Goal: Task Accomplishment & Management: Complete application form

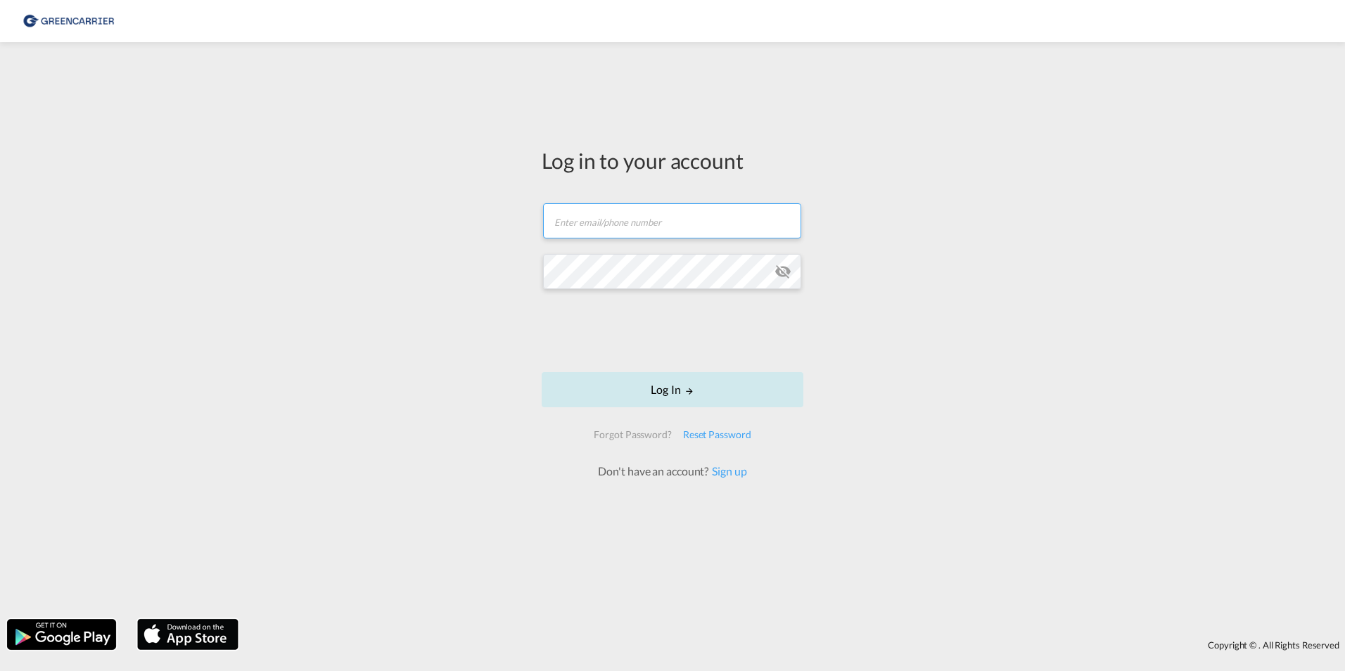
type input "[PERSON_NAME][EMAIL_ADDRESS][PERSON_NAME][DOMAIN_NAME]"
drag, startPoint x: 677, startPoint y: 393, endPoint x: 670, endPoint y: 398, distance: 9.6
click at [675, 393] on button "Log In" at bounding box center [673, 389] width 262 height 35
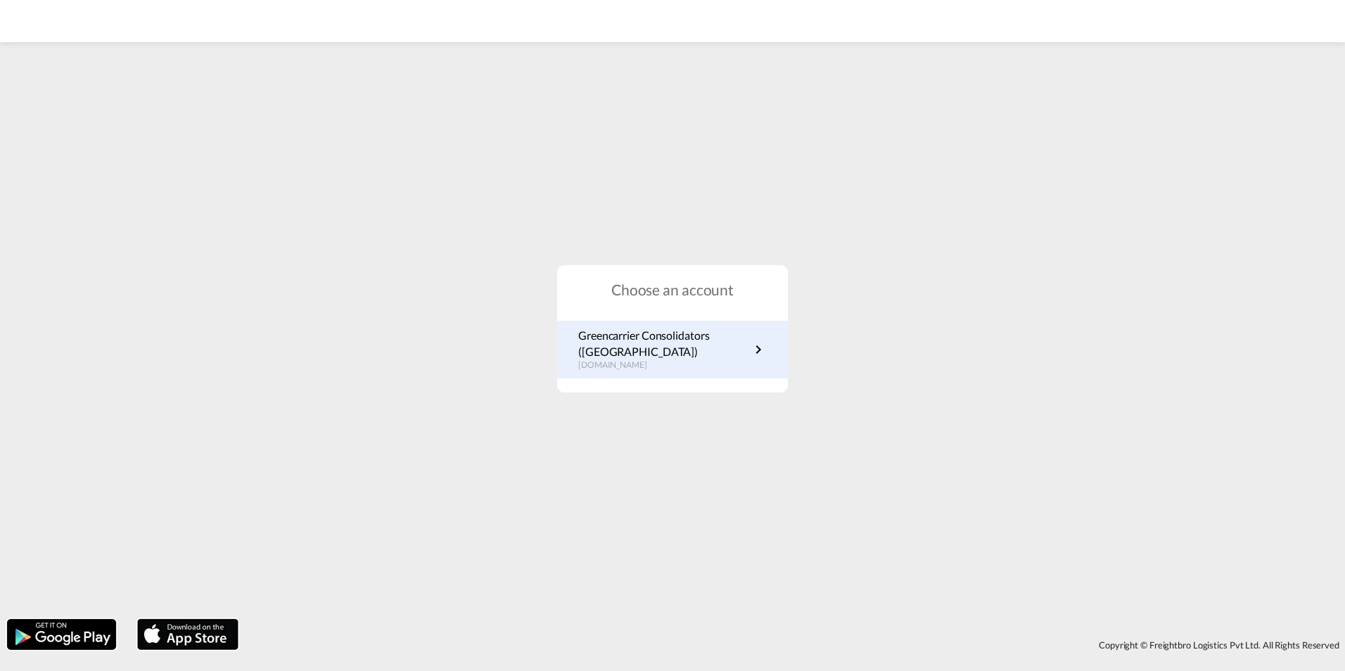
click at [692, 329] on p "Greencarrier Consolidators (Germany)" at bounding box center [664, 344] width 172 height 32
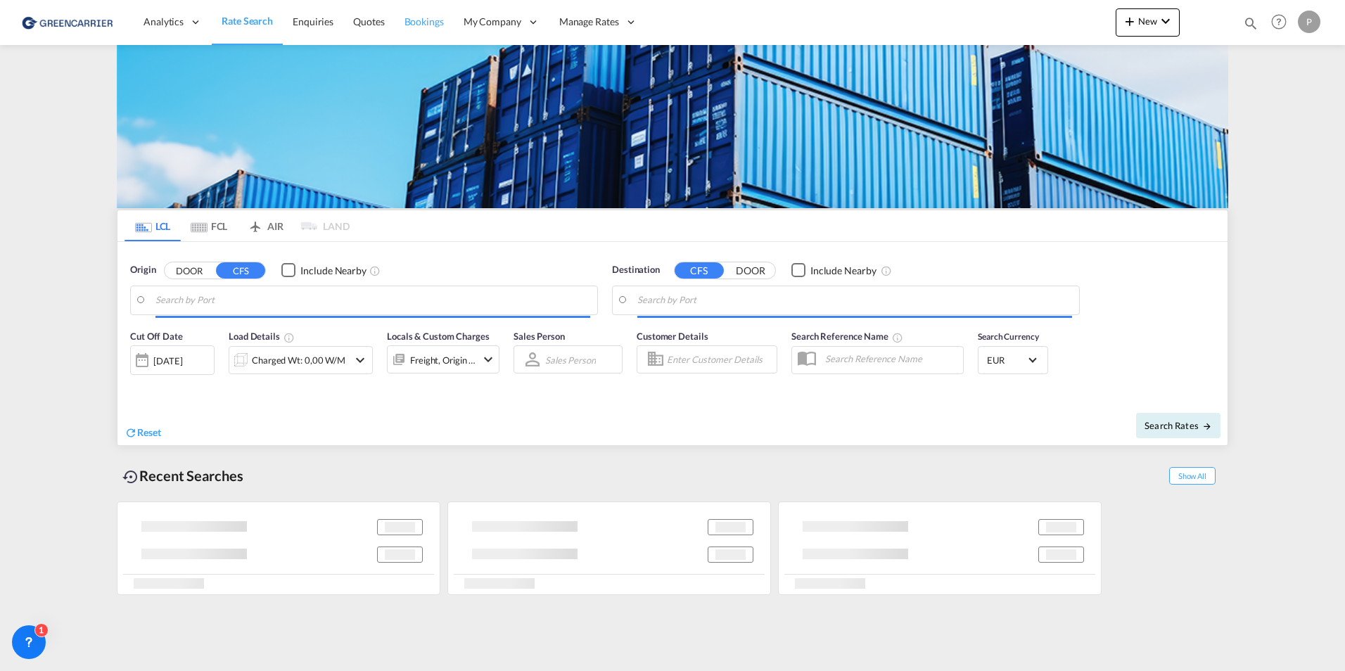
type input "[GEOGRAPHIC_DATA], [GEOGRAPHIC_DATA]"
type input "[GEOGRAPHIC_DATA], THBKK"
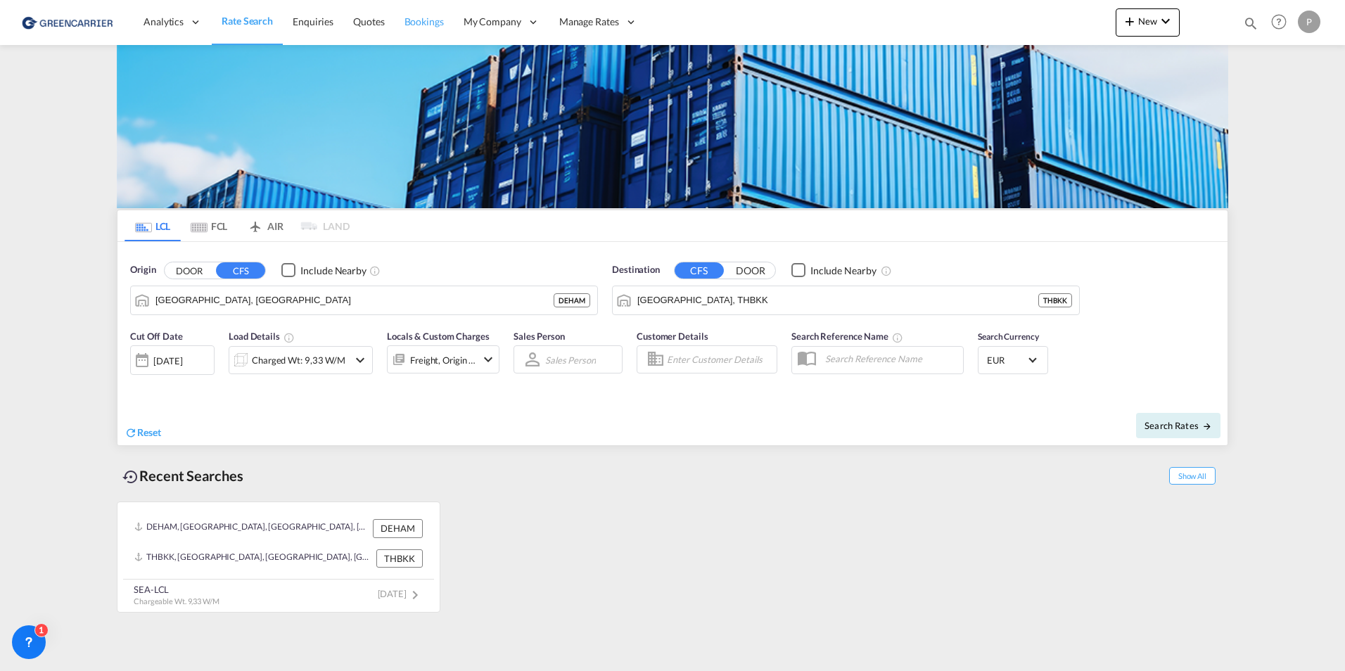
click at [399, 16] on link "Bookings" at bounding box center [424, 22] width 59 height 46
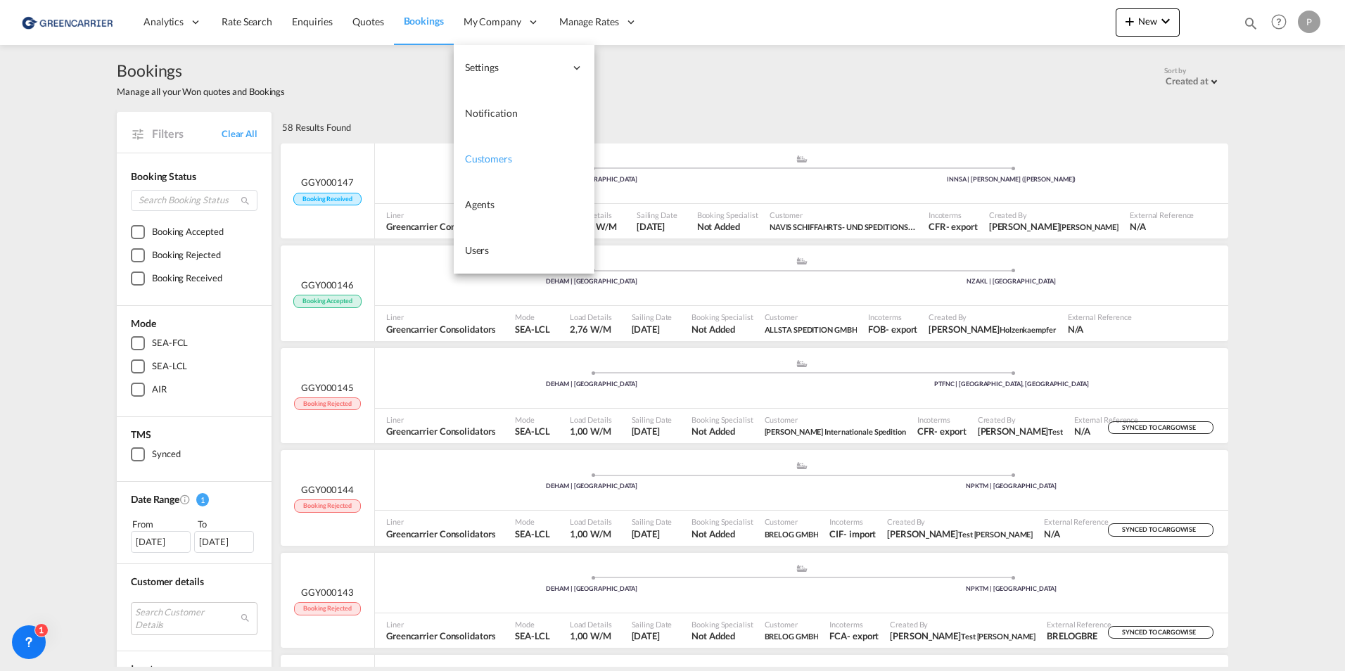
click at [492, 153] on span "Customers" at bounding box center [488, 159] width 47 height 12
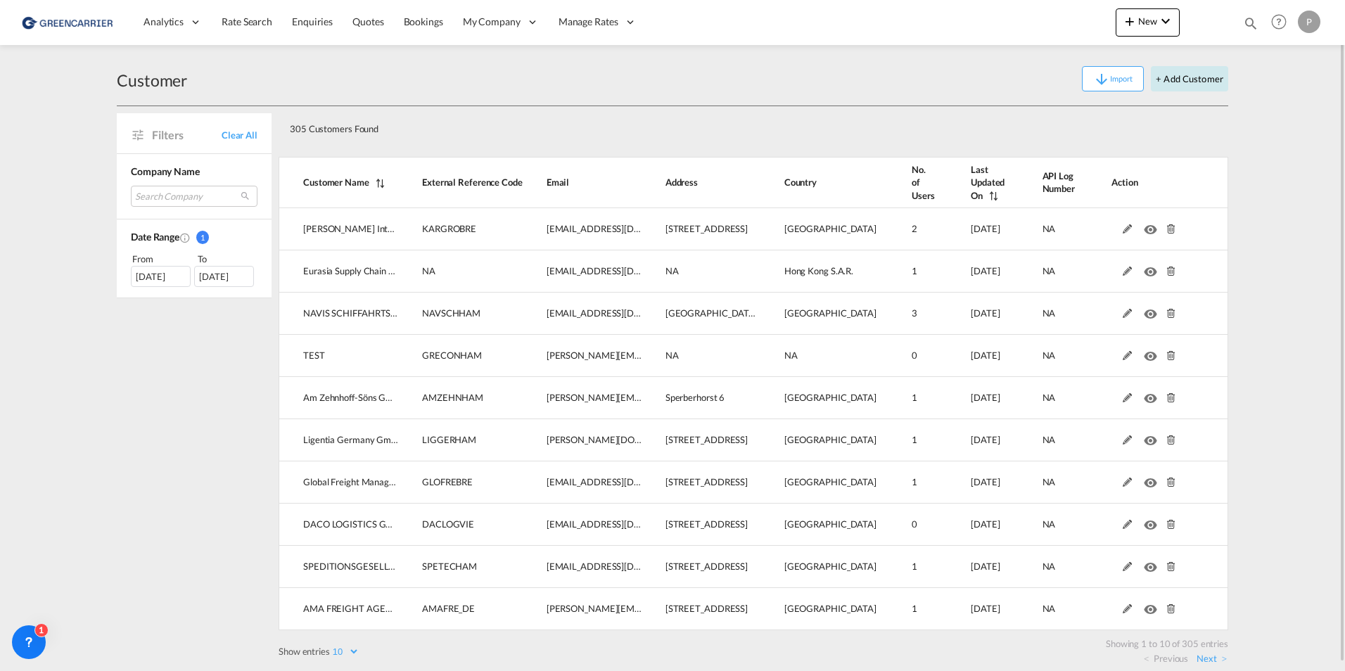
click at [1202, 74] on button "+ Add Customer" at bounding box center [1189, 78] width 77 height 25
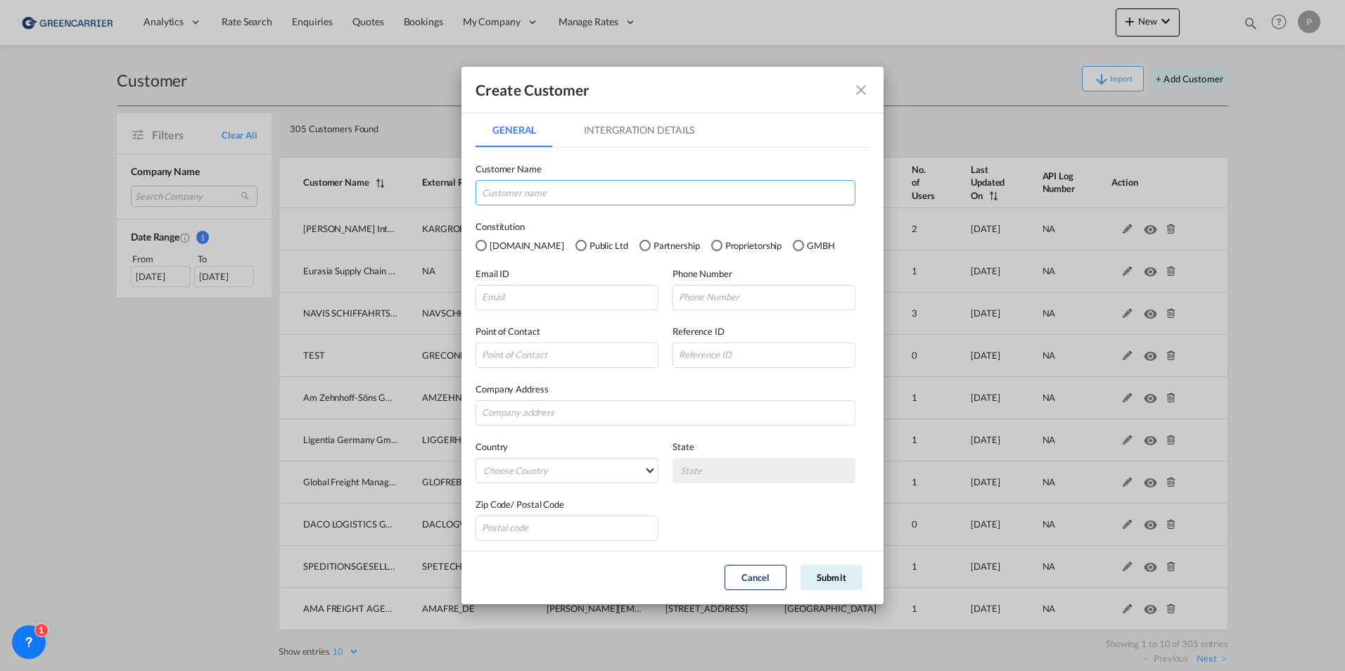
click at [572, 198] on input "GeneralIntergration Details ..." at bounding box center [666, 192] width 380 height 25
drag, startPoint x: 552, startPoint y: 195, endPoint x: 466, endPoint y: 195, distance: 85.8
click at [466, 195] on md-dialog-content "General Intergration Details General Intergration Details Customer Name [PERSON…" at bounding box center [673, 332] width 422 height 438
type input "[PERSON_NAME] Co. GmbH Co. KG"
click at [793, 245] on md-radio-button "GMBH" at bounding box center [814, 245] width 42 height 15
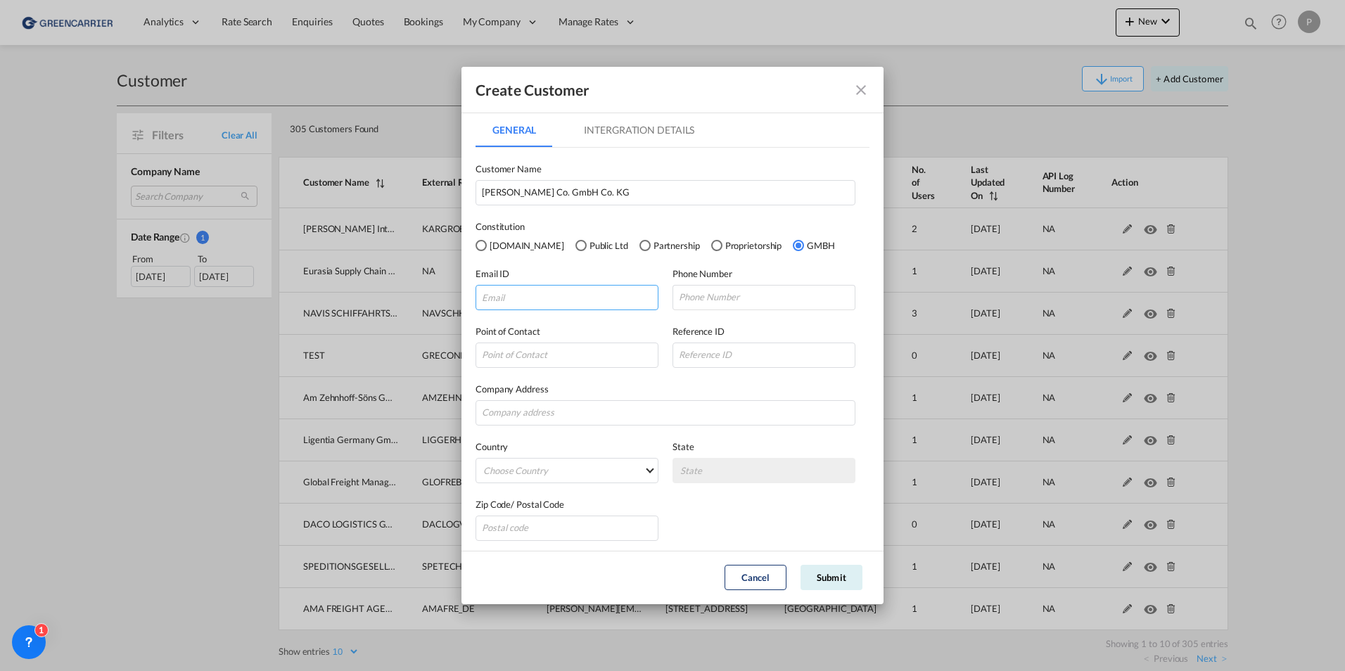
click at [583, 296] on input "GeneralIntergration Details ..." at bounding box center [567, 297] width 183 height 25
click at [547, 294] on input "GeneralIntergration Details ..." at bounding box center [567, 297] width 183 height 25
paste input "[PERSON_NAME][EMAIL_ADDRESS][PERSON_NAME][PERSON_NAME][DOMAIN_NAME]"
type input "[PERSON_NAME][EMAIL_ADDRESS][PERSON_NAME][PERSON_NAME][DOMAIN_NAME]"
click at [761, 300] on input "GeneralIntergration Details ..." at bounding box center [764, 297] width 183 height 25
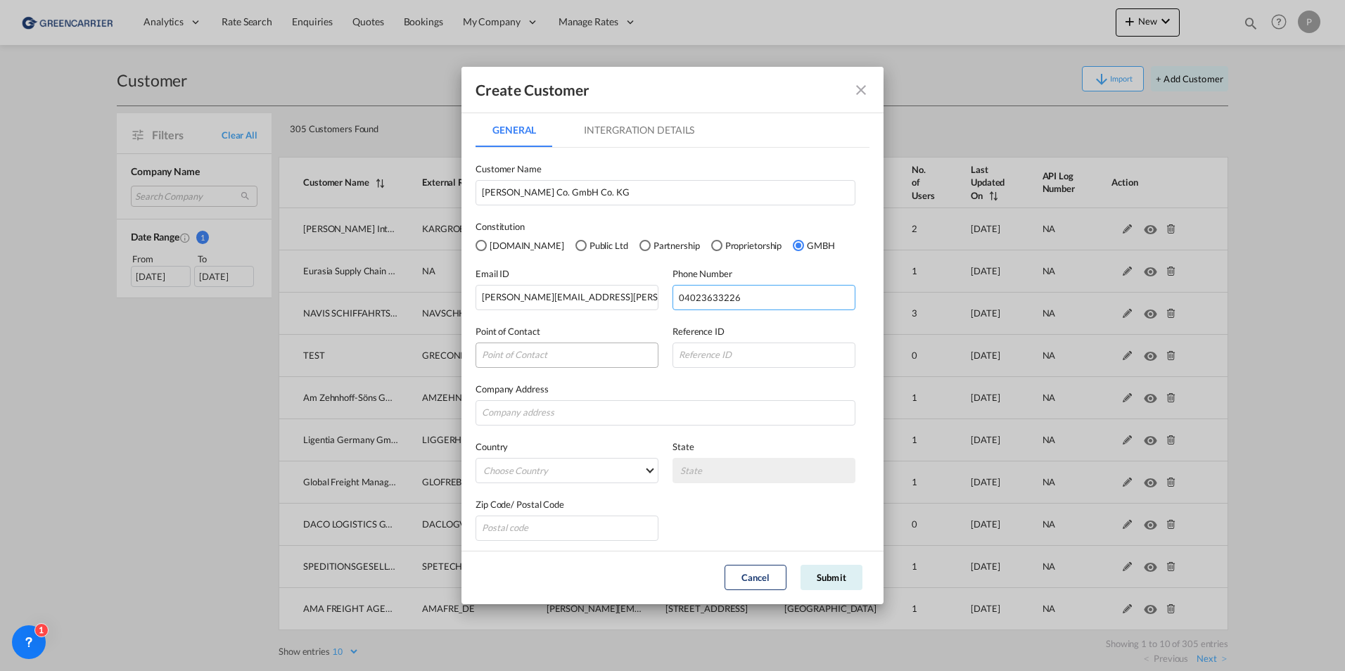
type input "04023633226"
click at [571, 350] on input "GeneralIntergration Details ..." at bounding box center [567, 355] width 183 height 25
click at [695, 350] on input "GeneralIntergration Details ..." at bounding box center [764, 355] width 183 height 25
click at [569, 362] on input "GeneralIntergration Details ..." at bounding box center [567, 355] width 183 height 25
click at [677, 358] on input "GeneralIntergration Details ..." at bounding box center [764, 355] width 183 height 25
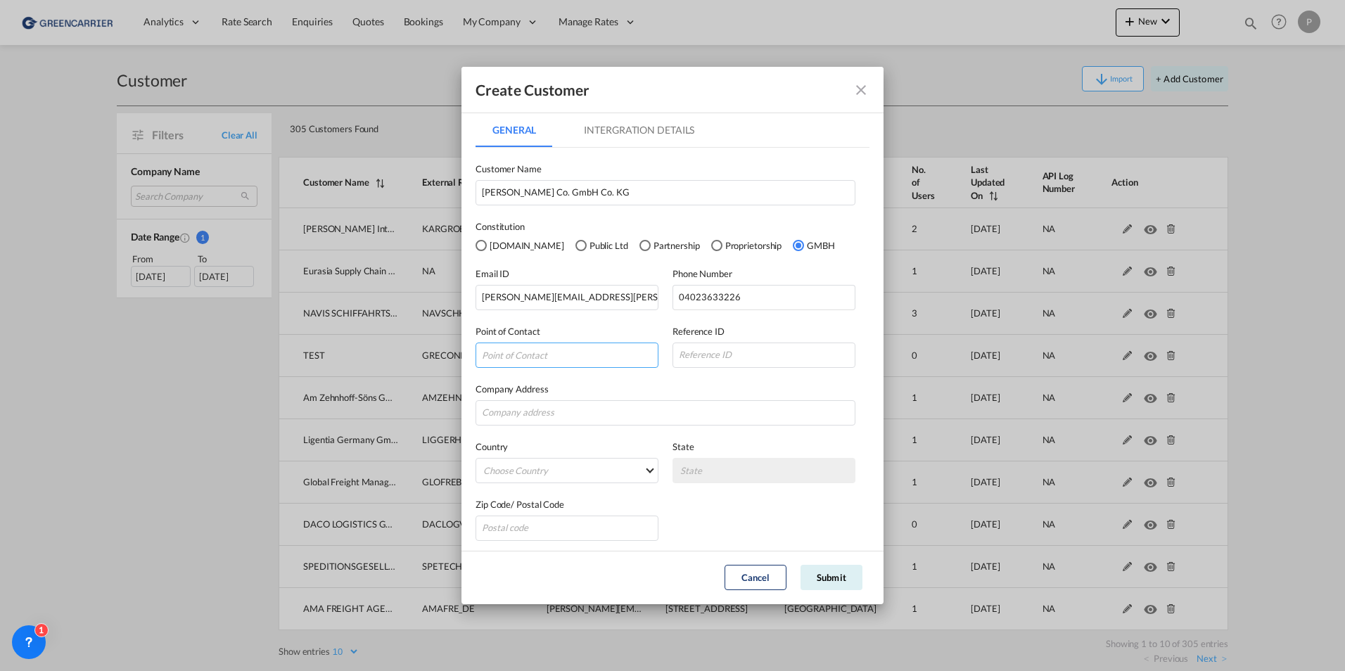
click at [582, 360] on input "GeneralIntergration Details ..." at bounding box center [567, 355] width 183 height 25
click at [688, 424] on input "GeneralIntergration Details ..." at bounding box center [666, 412] width 380 height 25
click at [543, 415] on input "GeneralIntergration Details ..." at bounding box center [666, 412] width 380 height 25
paste input "ROEDINGSMARKT 16"
type input "ROEDINGSMARKT 16"
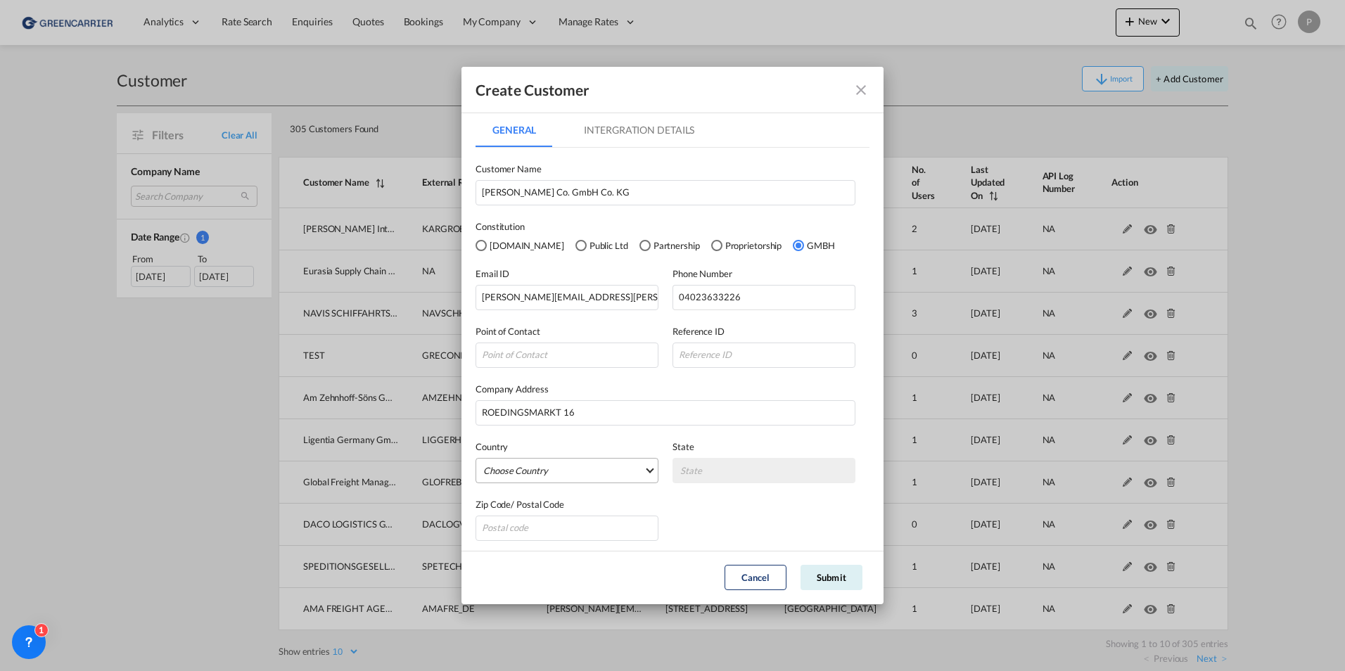
click at [528, 464] on md-select "Choose Country [GEOGRAPHIC_DATA] [GEOGRAPHIC_DATA] [GEOGRAPHIC_DATA] [US_STATE]…" at bounding box center [567, 470] width 183 height 25
type md-option "[GEOGRAPHIC_DATA]"
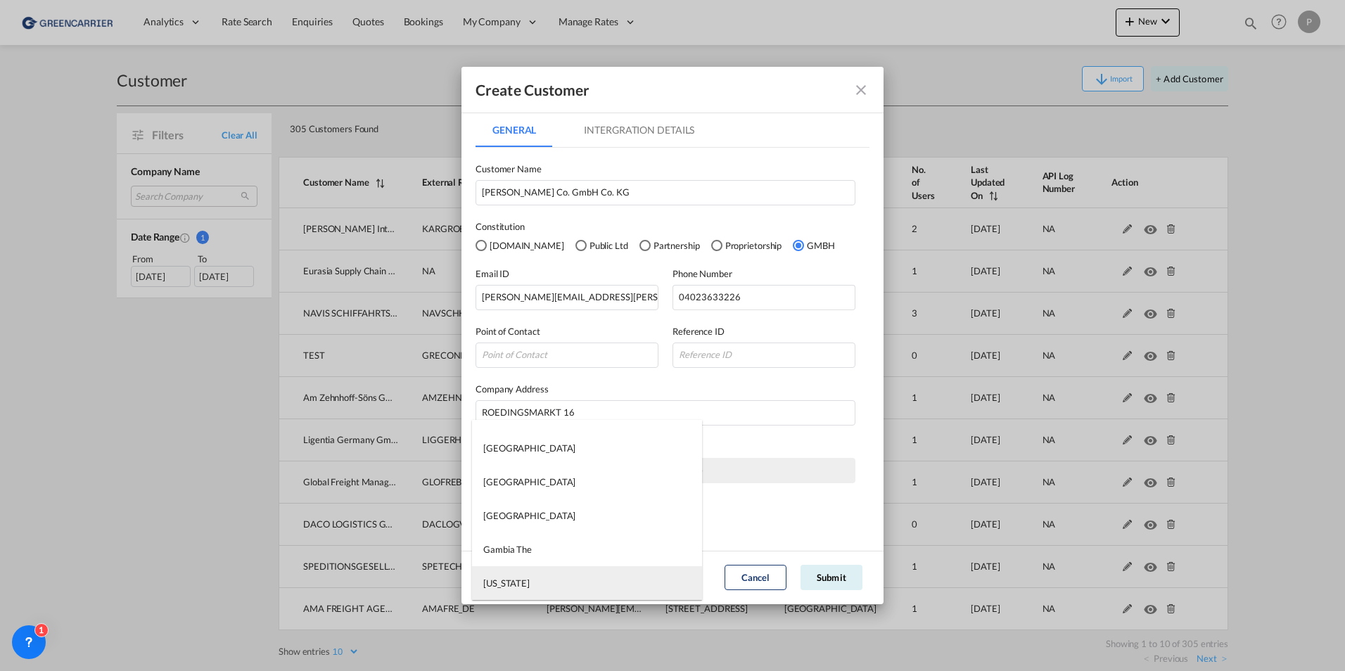
type md-option "[US_STATE]"
type md-option "[GEOGRAPHIC_DATA]"
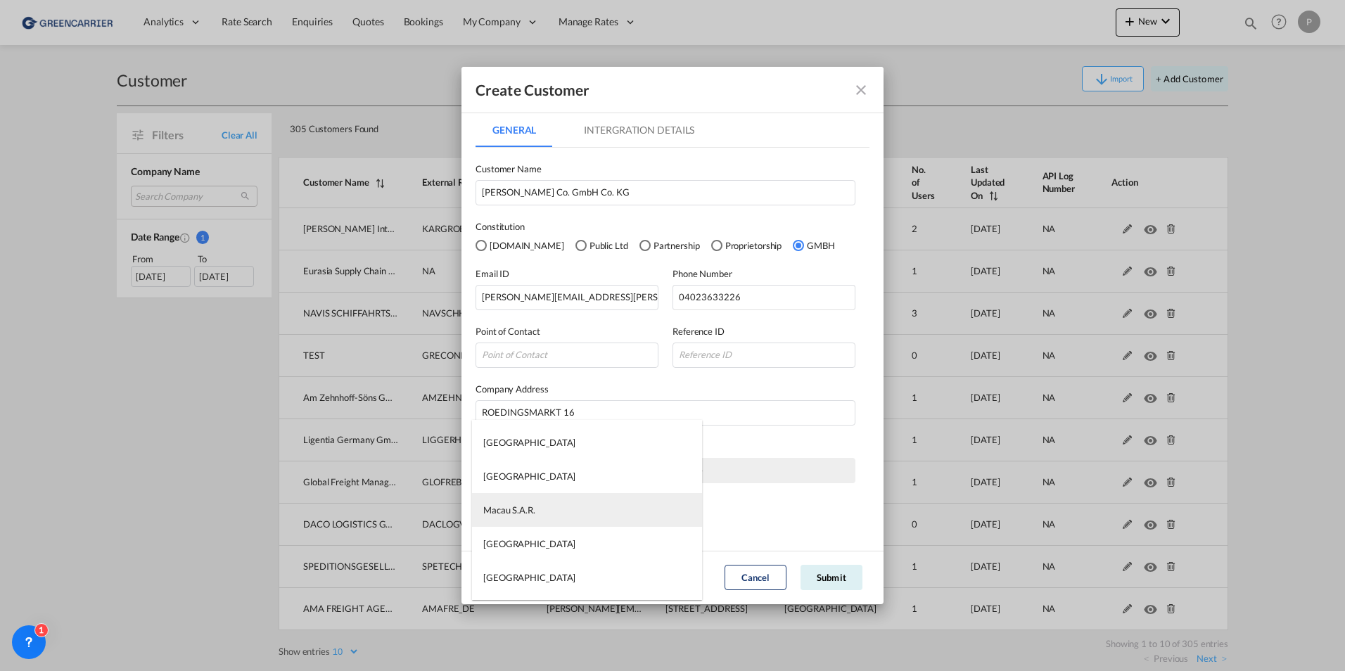
type md-option "Macau S.A.R."
type md-option "Man ([GEOGRAPHIC_DATA])"
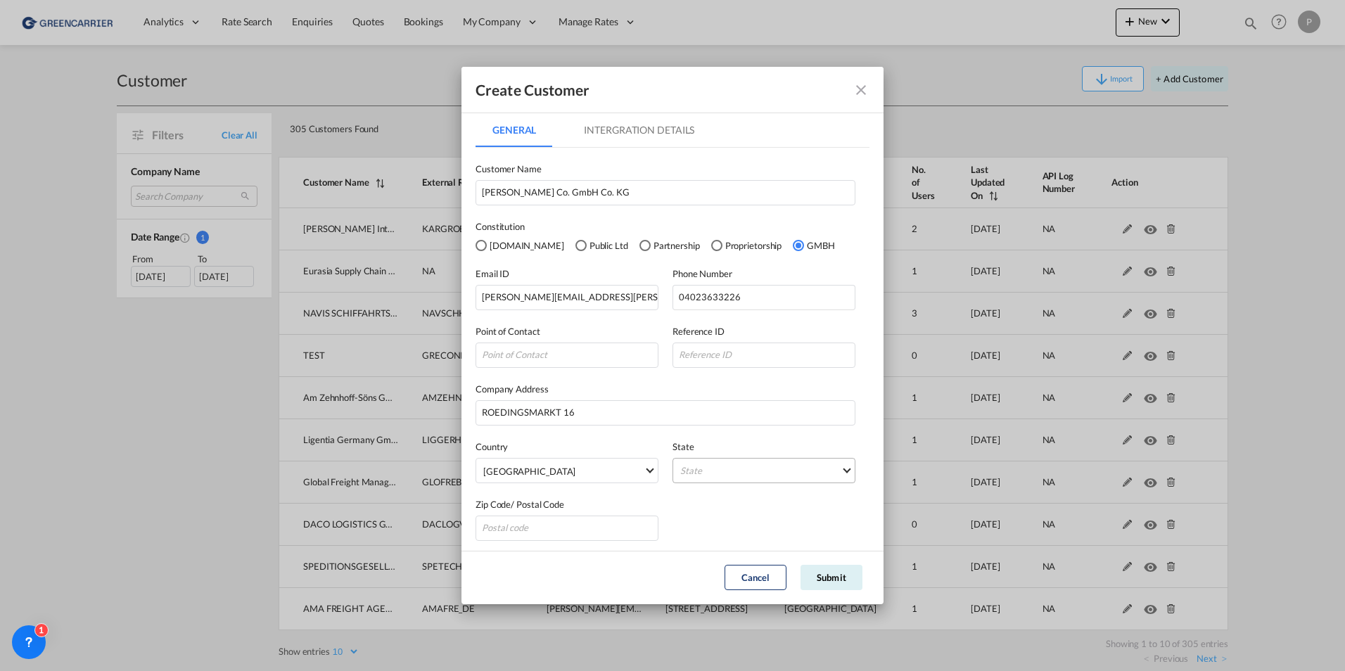
click at [715, 465] on md-select "State [GEOGRAPHIC_DATA] [GEOGRAPHIC_DATA] [GEOGRAPHIC_DATA] [GEOGRAPHIC_DATA] […" at bounding box center [764, 470] width 183 height 25
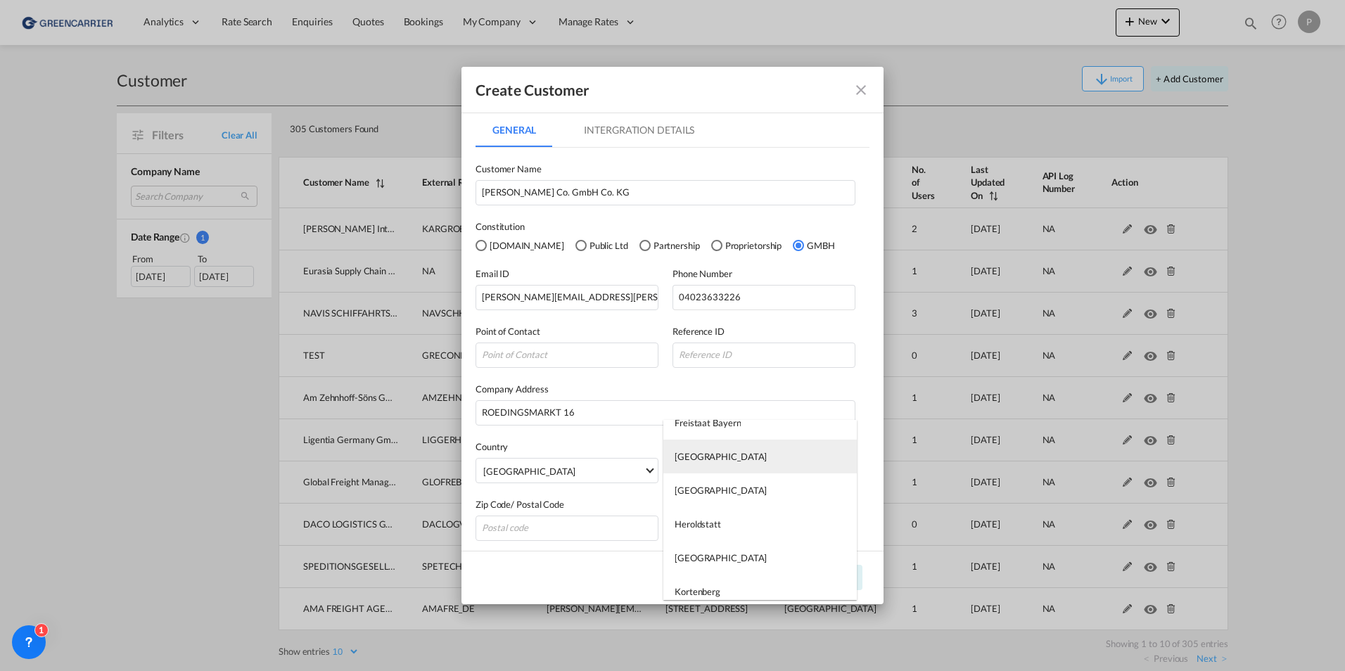
click at [724, 455] on md-option "[GEOGRAPHIC_DATA]" at bounding box center [759, 457] width 193 height 34
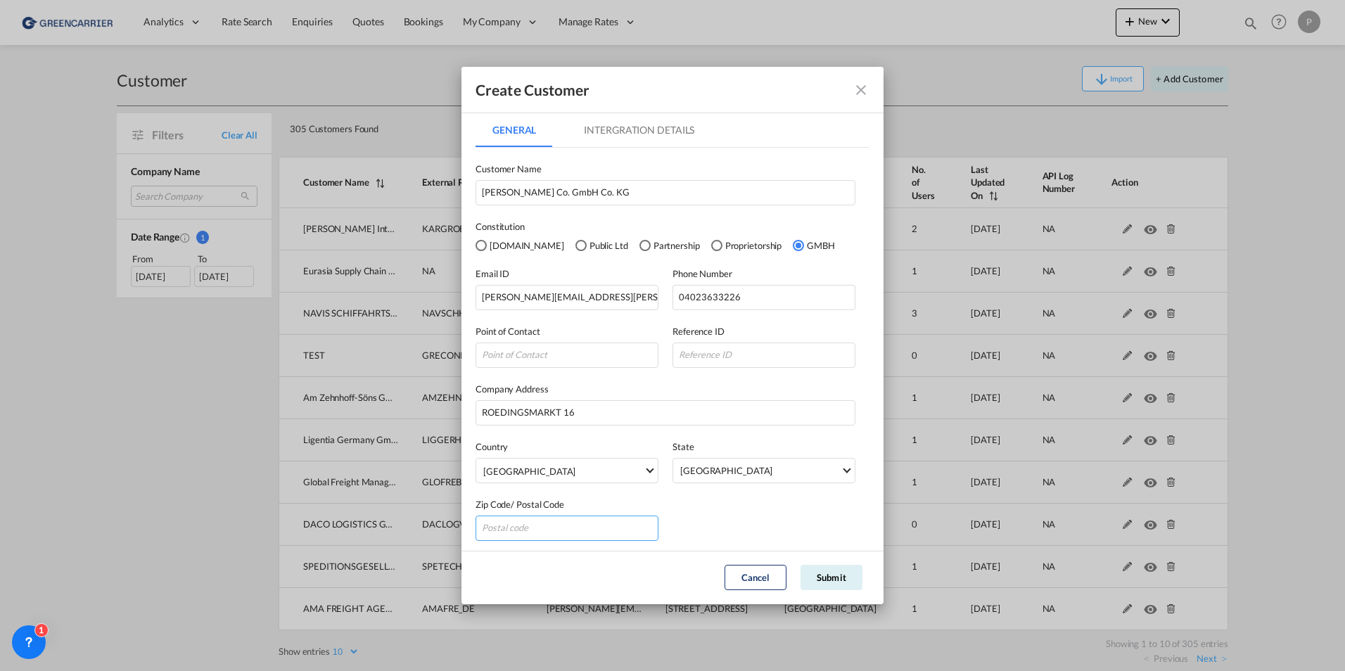
click at [516, 521] on input "GeneralIntergration Details ..." at bounding box center [567, 528] width 183 height 25
type input "20459"
click at [649, 129] on md-tab-item "Intergration Details" at bounding box center [639, 130] width 144 height 34
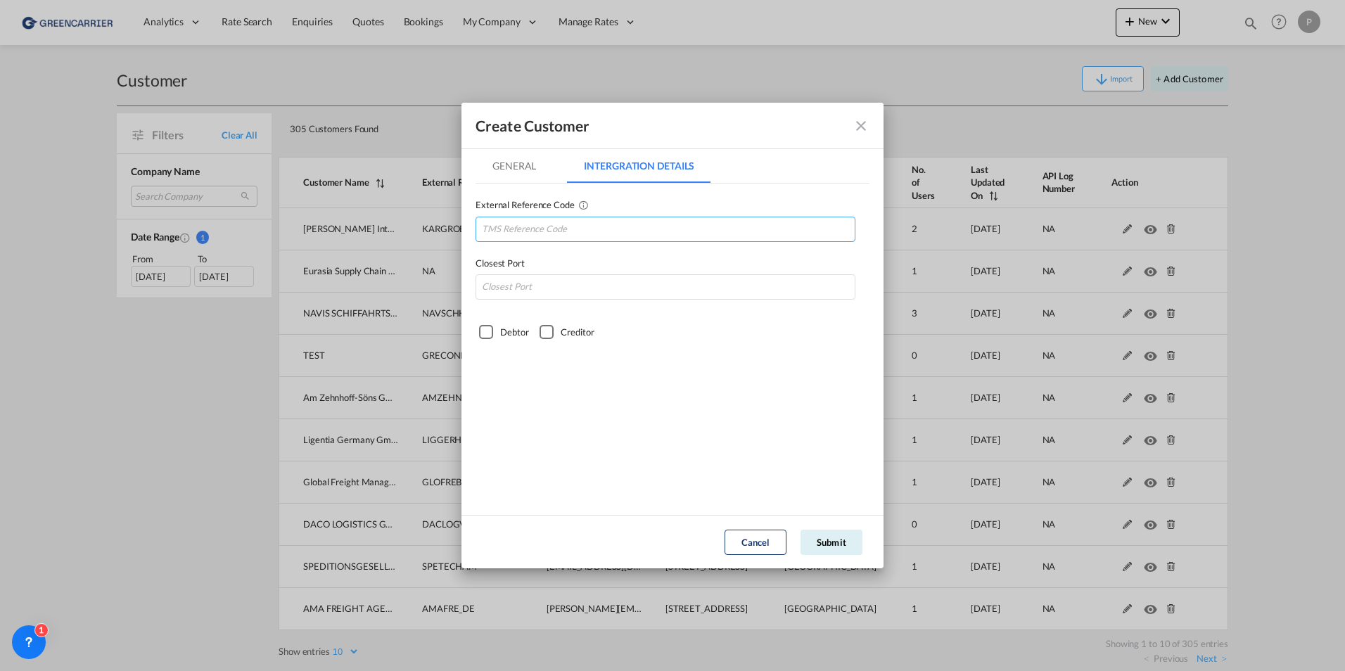
click at [528, 236] on input "GeneralIntergration Details ..." at bounding box center [666, 229] width 380 height 25
paste input "HJSCHRHAM"
type input "HJSCHRHAM"
type input "d"
type input "DEHAM"
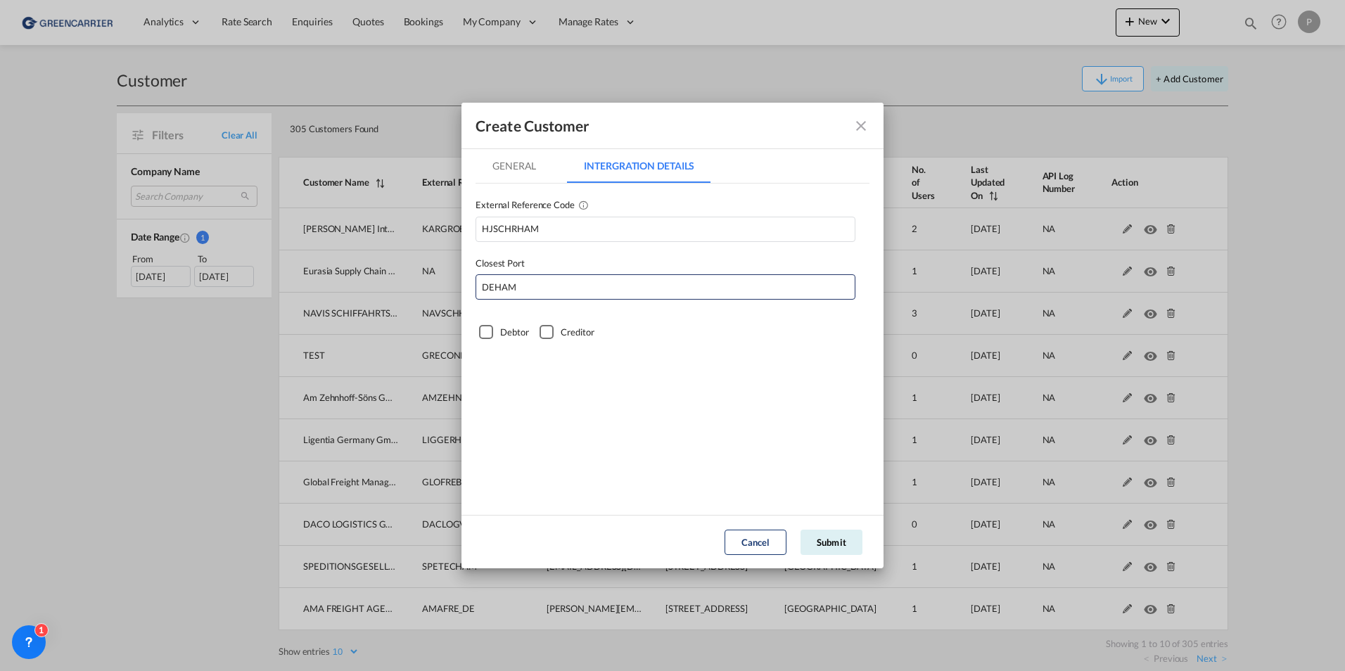
click at [490, 333] on div "Debtor" at bounding box center [486, 332] width 14 height 14
click at [829, 534] on button "Submit" at bounding box center [832, 542] width 62 height 25
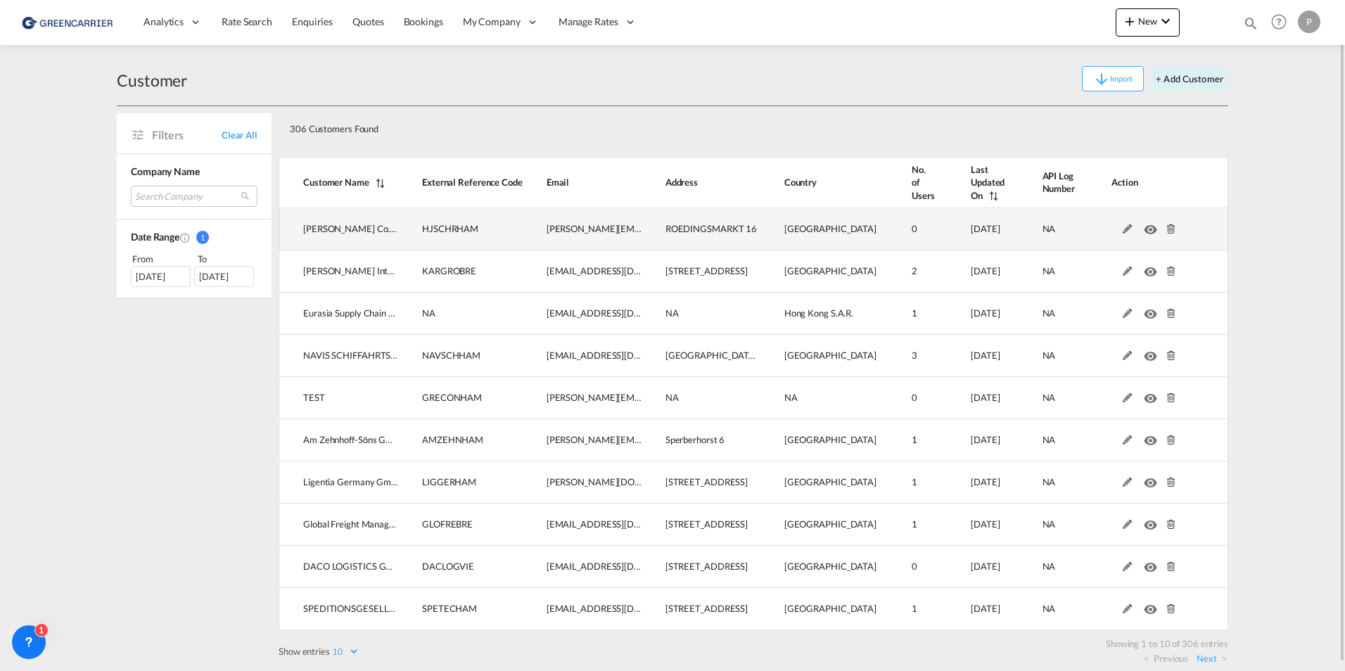
click at [1129, 227] on md-icon at bounding box center [1128, 229] width 18 height 10
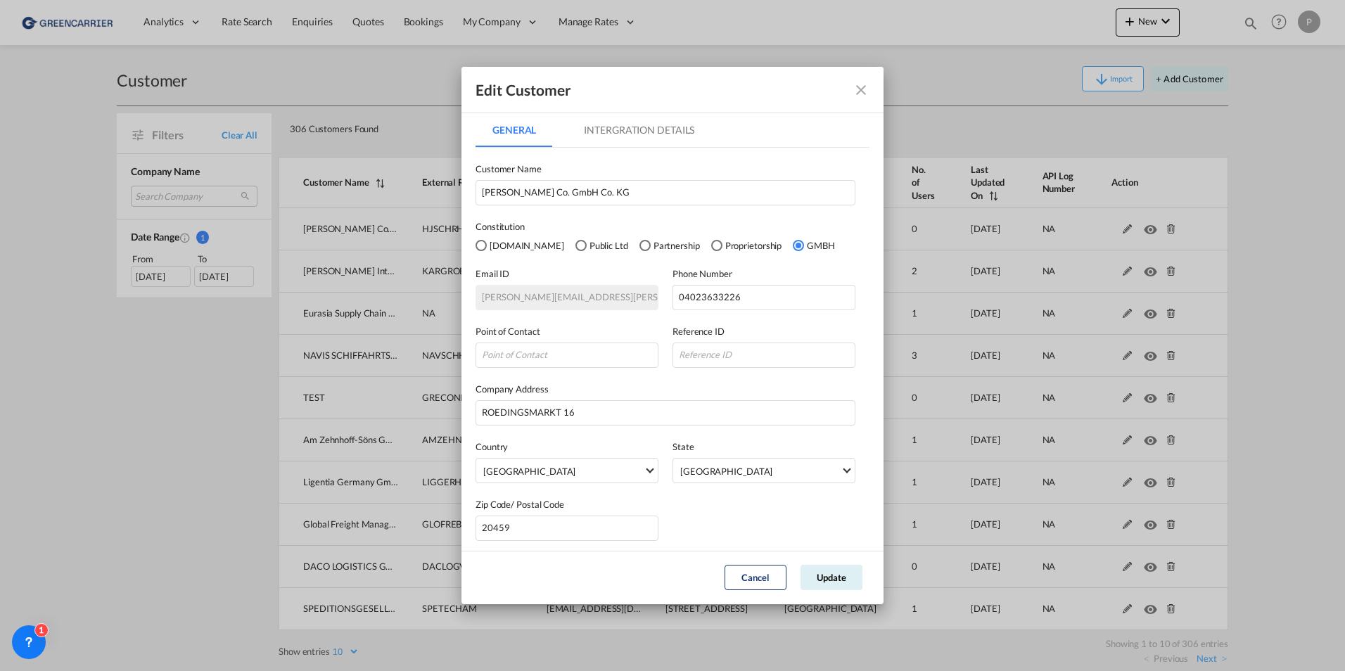
click at [854, 89] on md-icon "icon-close fg-AAA8AD" at bounding box center [861, 90] width 17 height 17
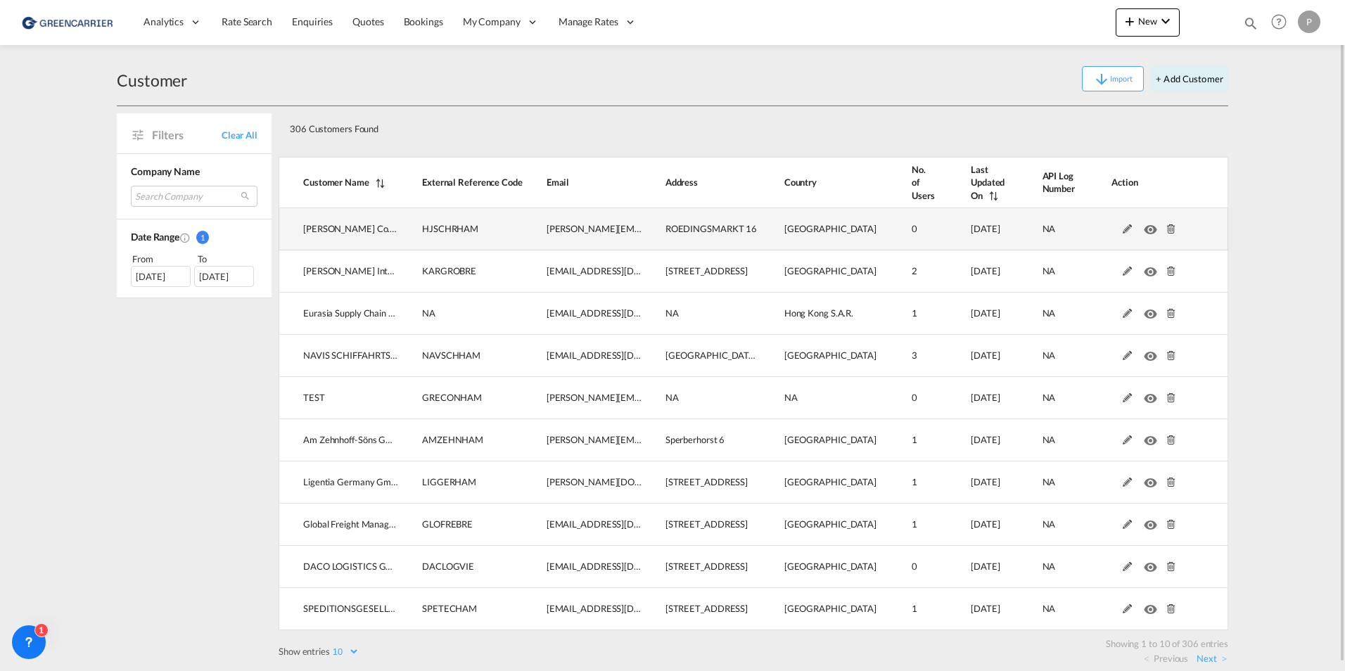
click at [1174, 226] on md-icon at bounding box center [1171, 229] width 18 height 10
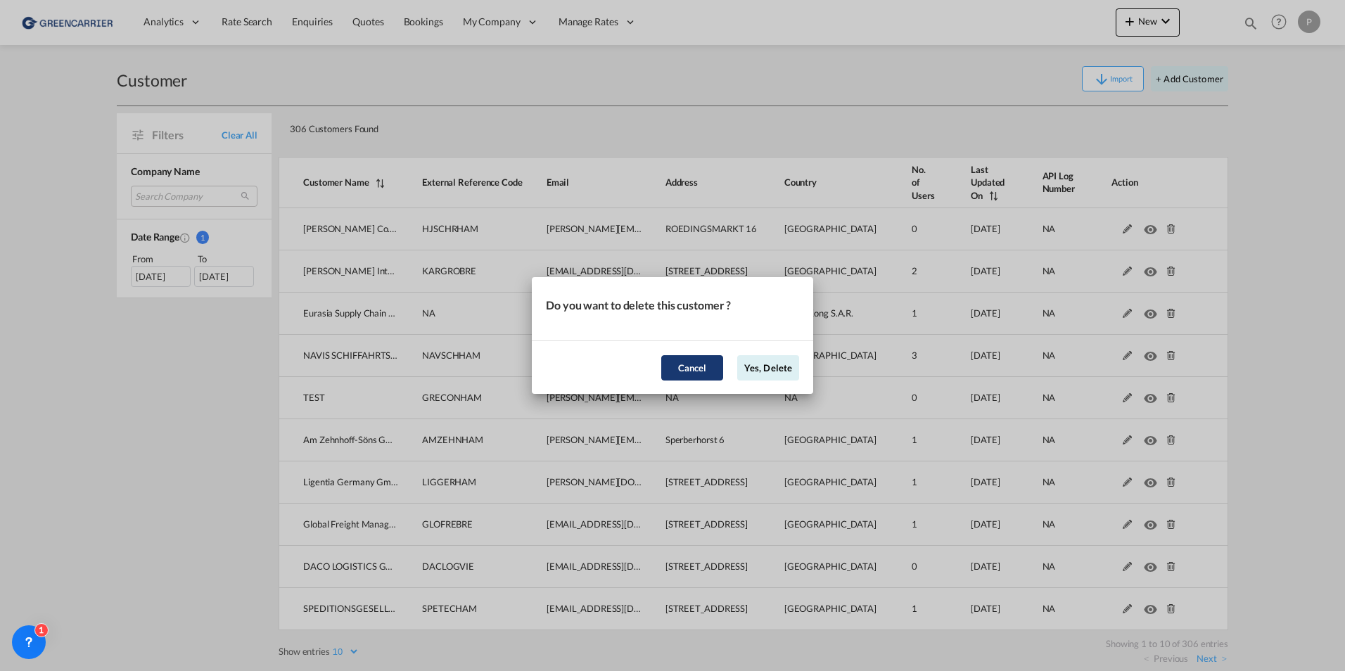
click at [680, 369] on button "Cancel" at bounding box center [692, 367] width 62 height 25
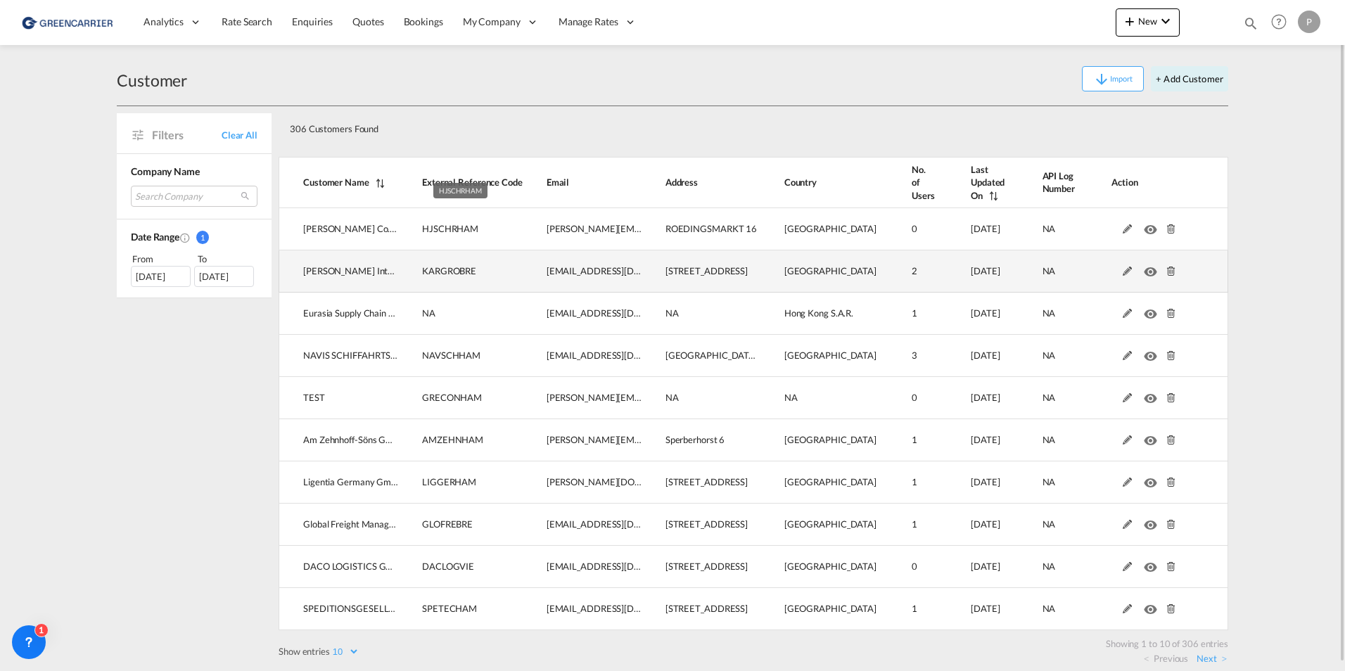
scroll to position [8, 0]
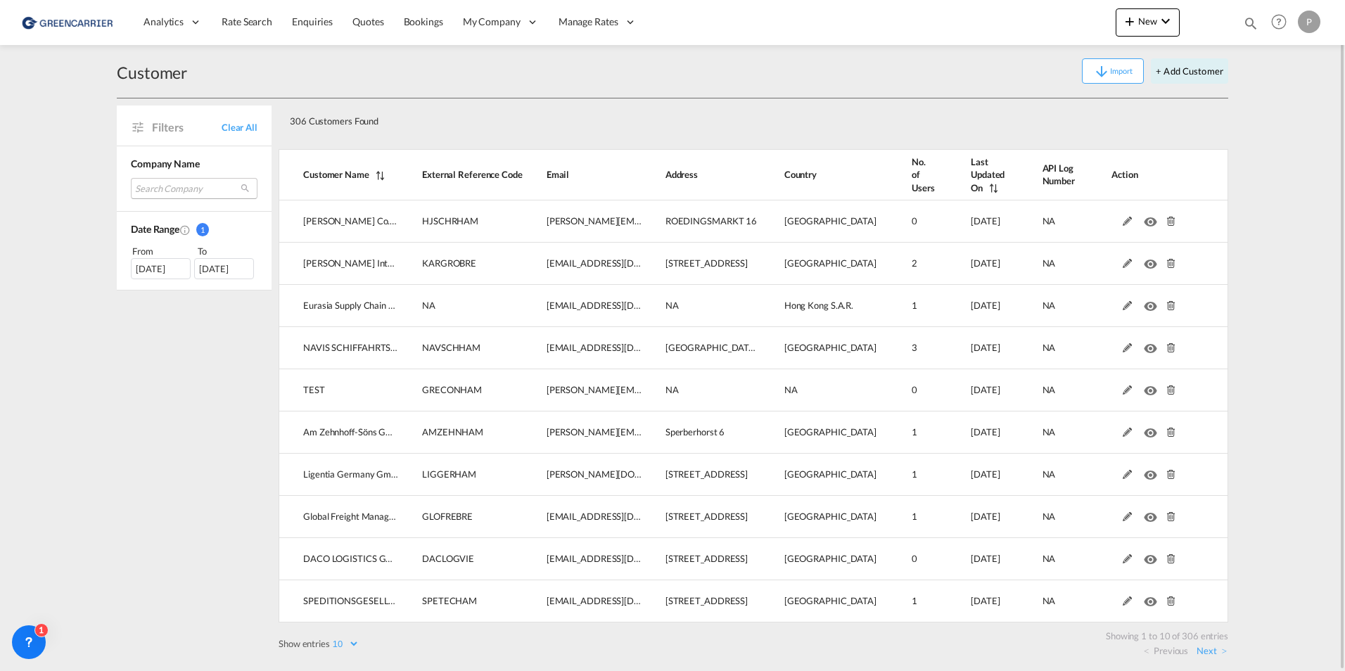
click at [168, 197] on md-select "Search Company [PERSON_NAME] internationale spedition eurasia supply chain mana…" at bounding box center [194, 188] width 127 height 21
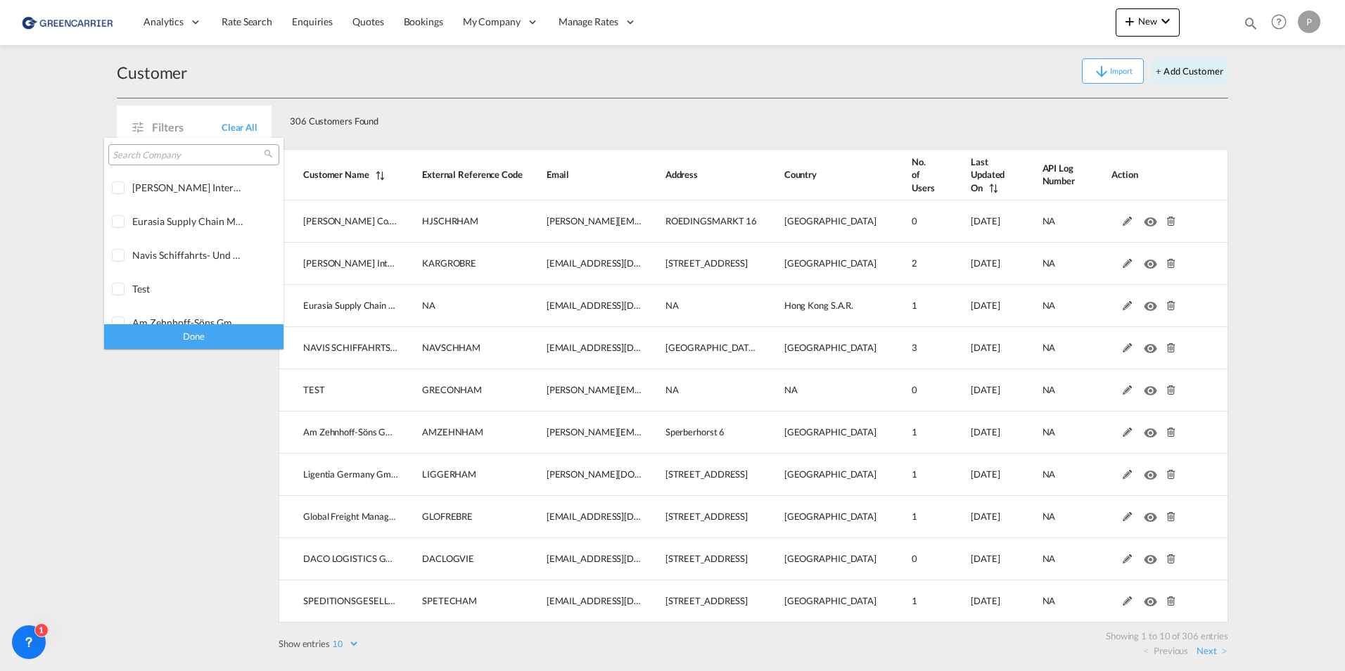
click at [158, 162] on div at bounding box center [193, 154] width 171 height 21
click at [150, 149] on input "search" at bounding box center [188, 155] width 151 height 13
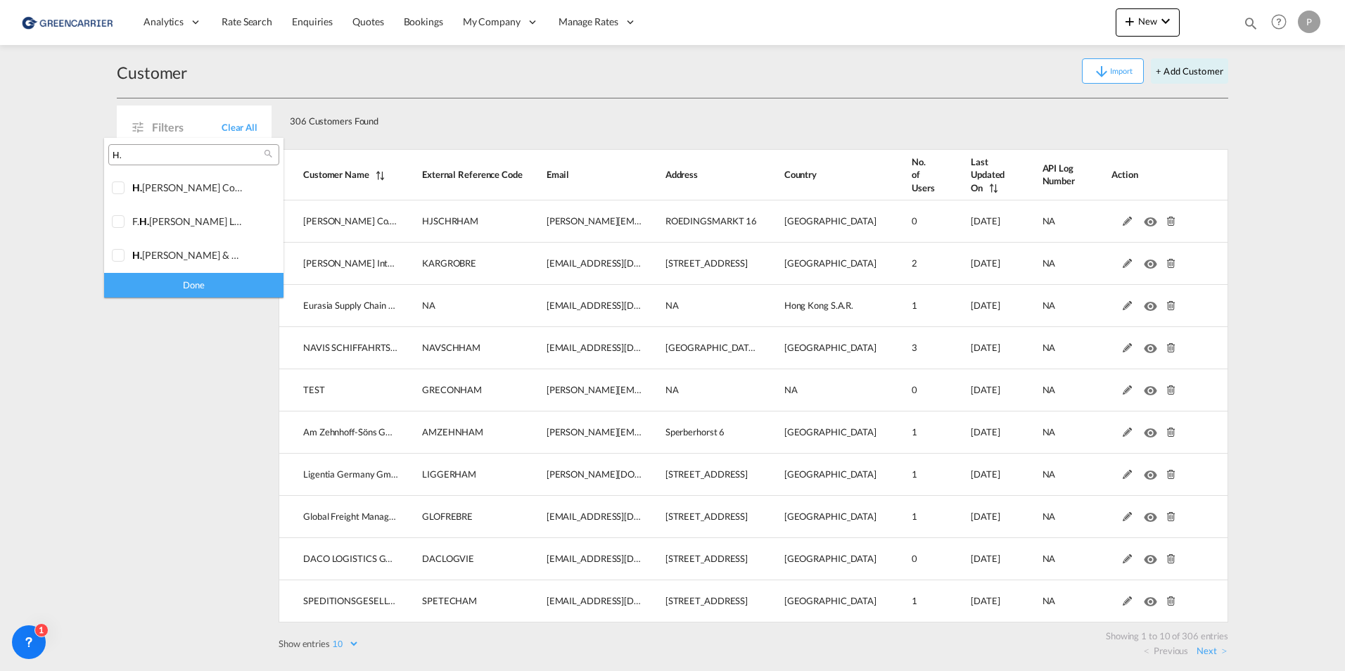
type input "H."
click at [995, 70] on md-backdrop at bounding box center [672, 335] width 1345 height 671
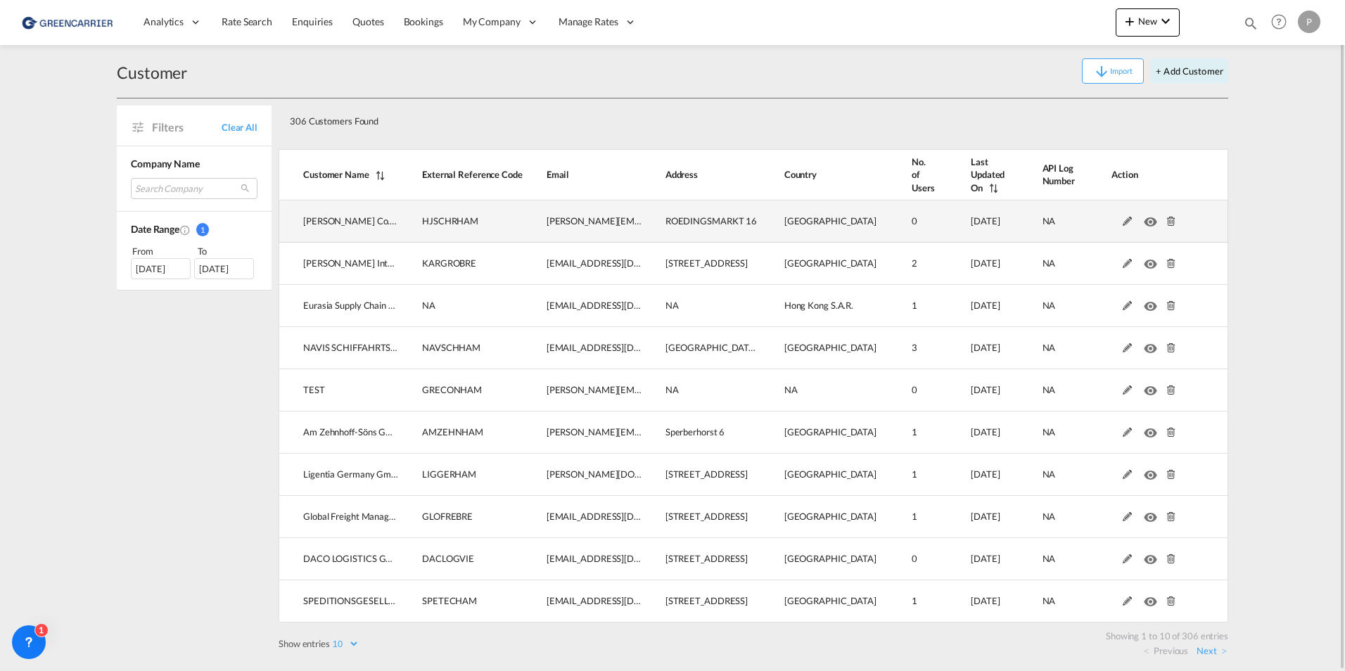
click at [1173, 224] on md-icon at bounding box center [1171, 222] width 18 height 10
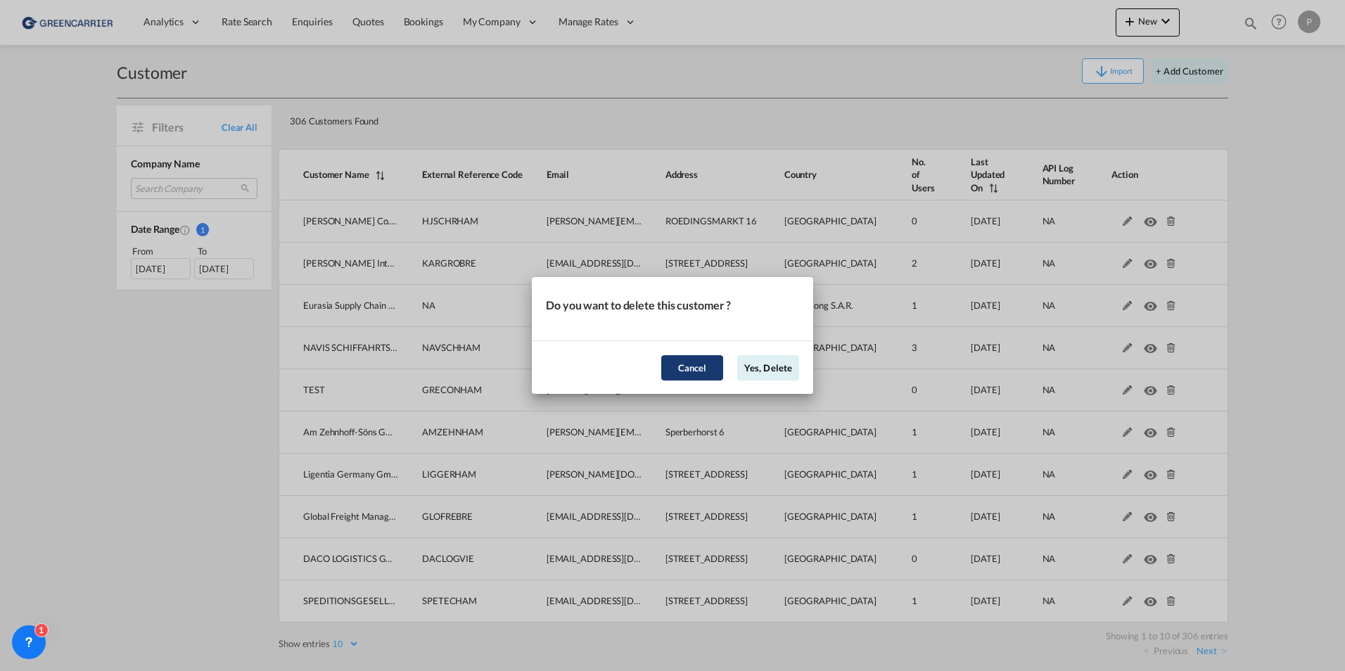
click at [686, 366] on button "Cancel" at bounding box center [692, 367] width 62 height 25
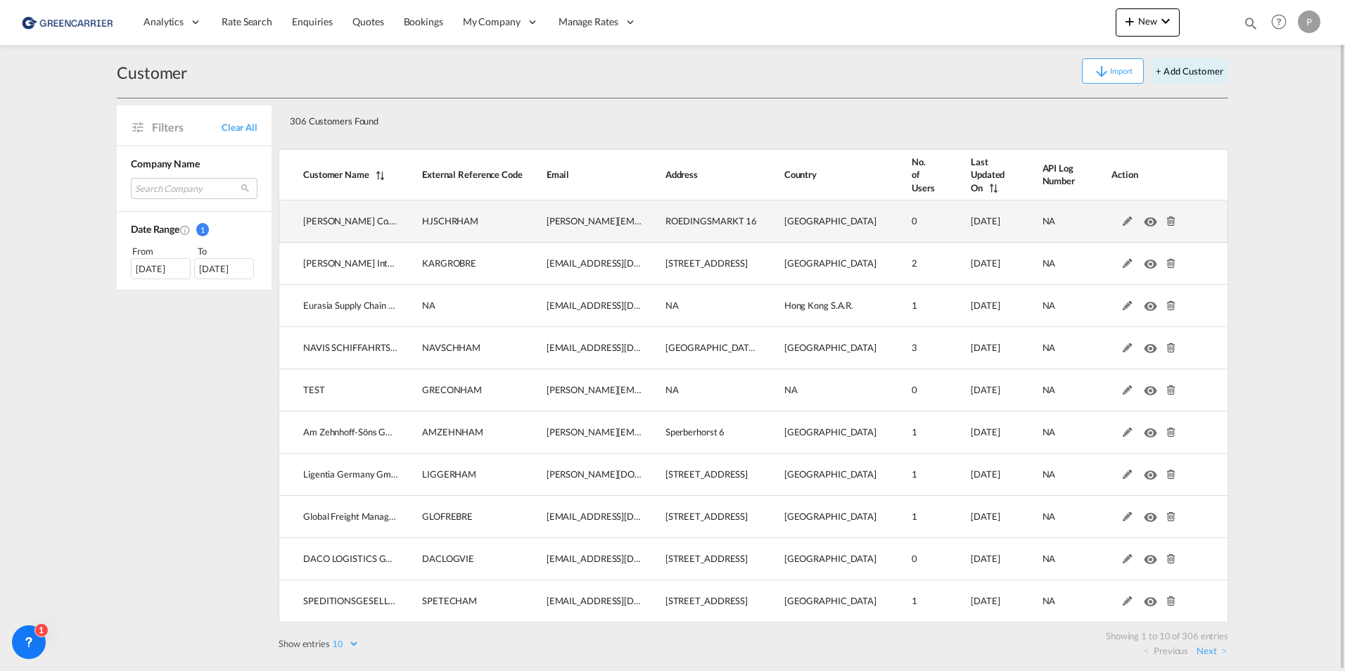
click at [1171, 221] on md-icon at bounding box center [1171, 222] width 18 height 10
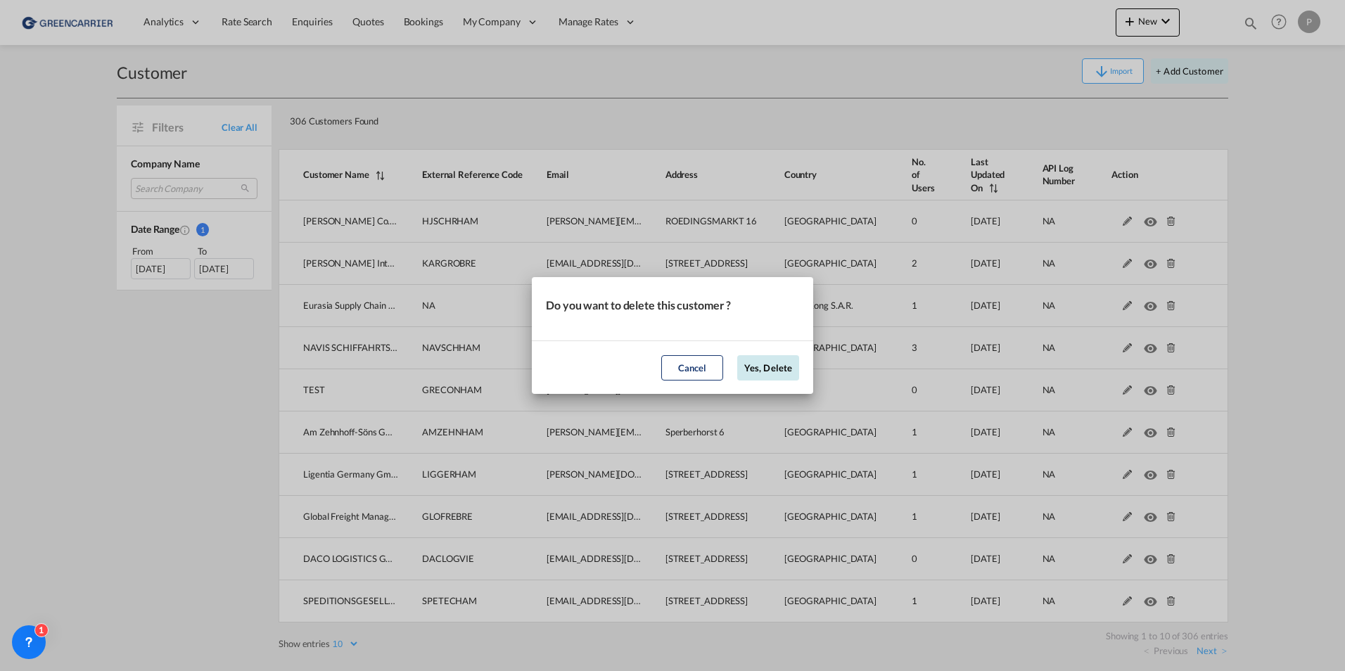
click at [749, 365] on button "Yes, Delete" at bounding box center [768, 367] width 62 height 25
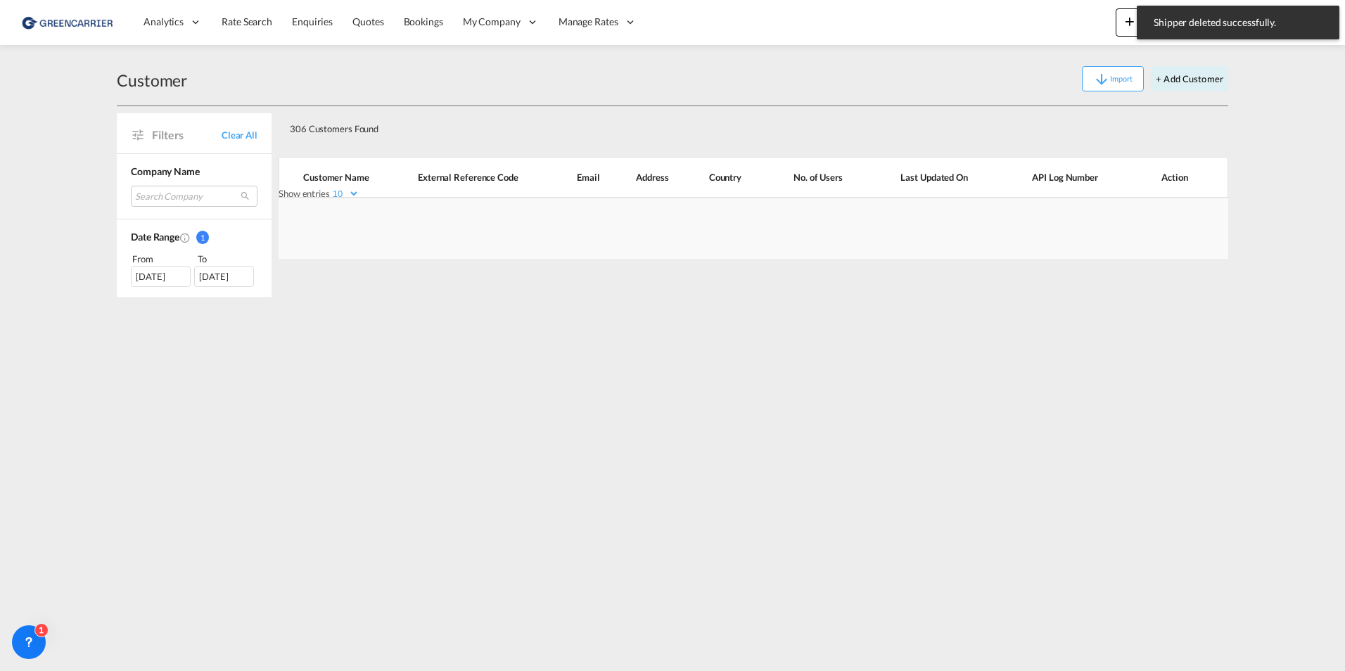
scroll to position [0, 0]
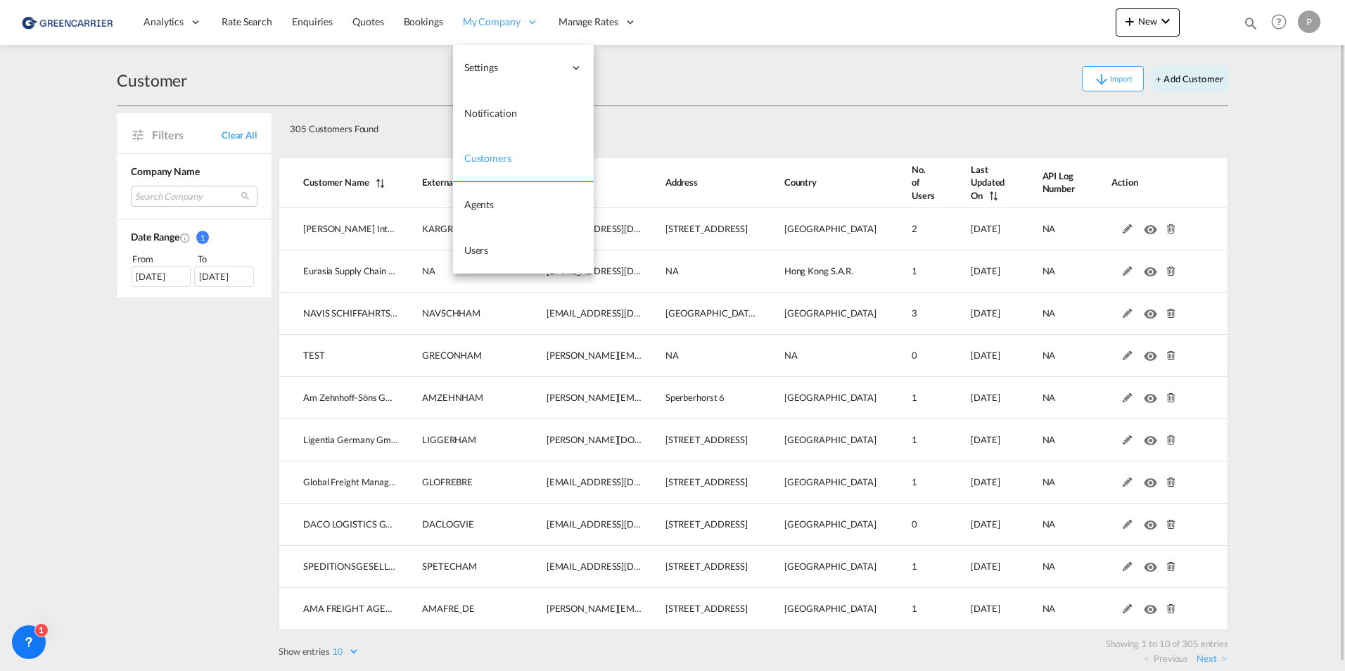
click at [480, 23] on span "My Company" at bounding box center [492, 22] width 58 height 14
click at [485, 252] on span "Users" at bounding box center [476, 250] width 25 height 12
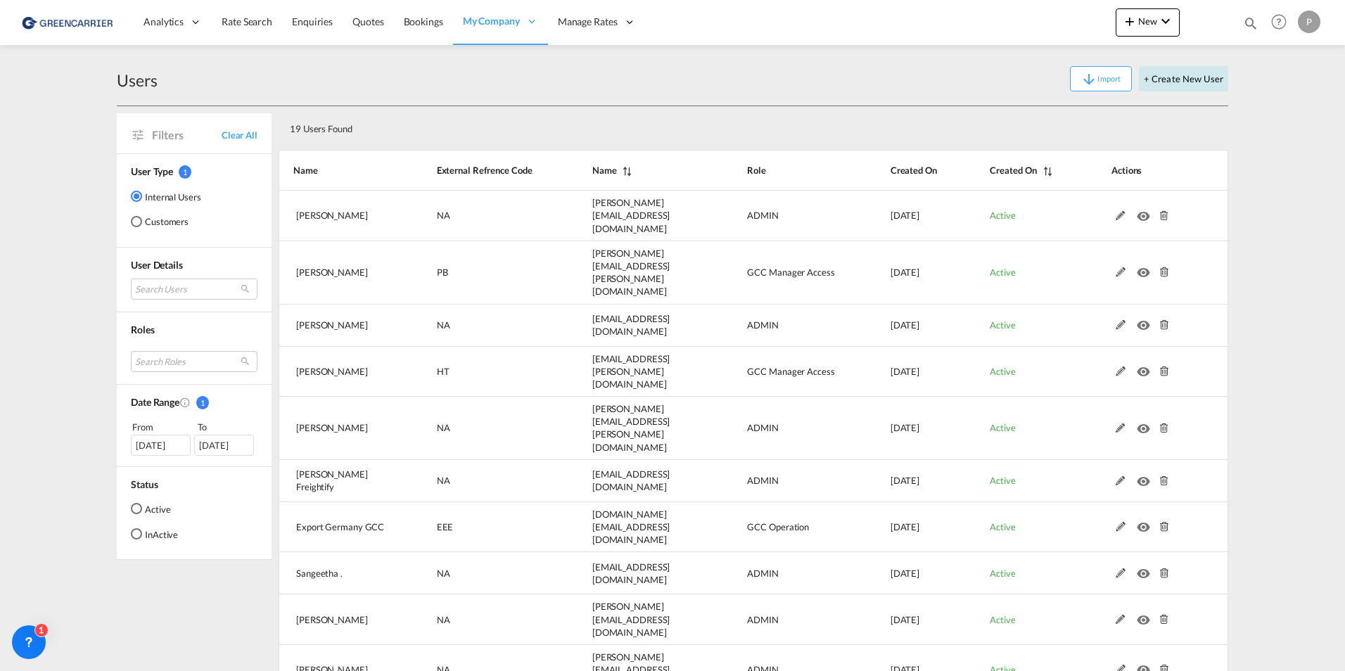
click at [1183, 82] on button "+ Create New User" at bounding box center [1183, 78] width 89 height 25
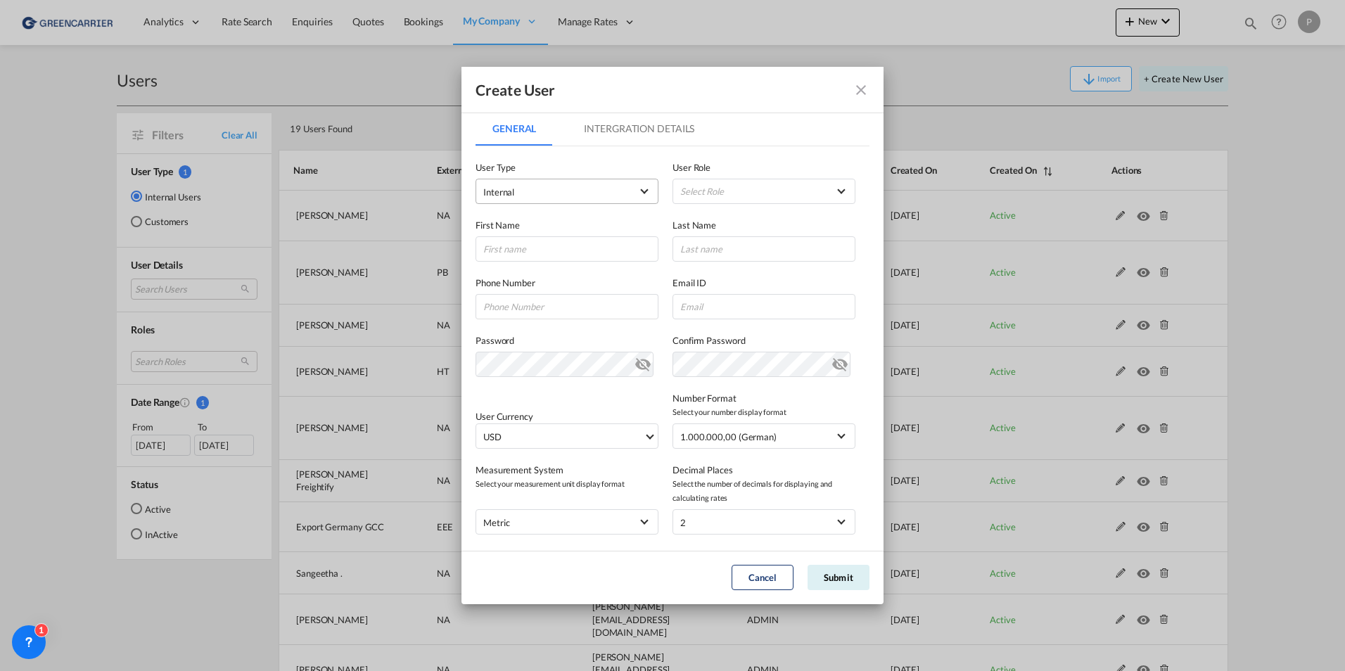
click at [547, 195] on span "Internal" at bounding box center [557, 192] width 148 height 14
click at [547, 218] on md-option "Customer" at bounding box center [565, 226] width 185 height 34
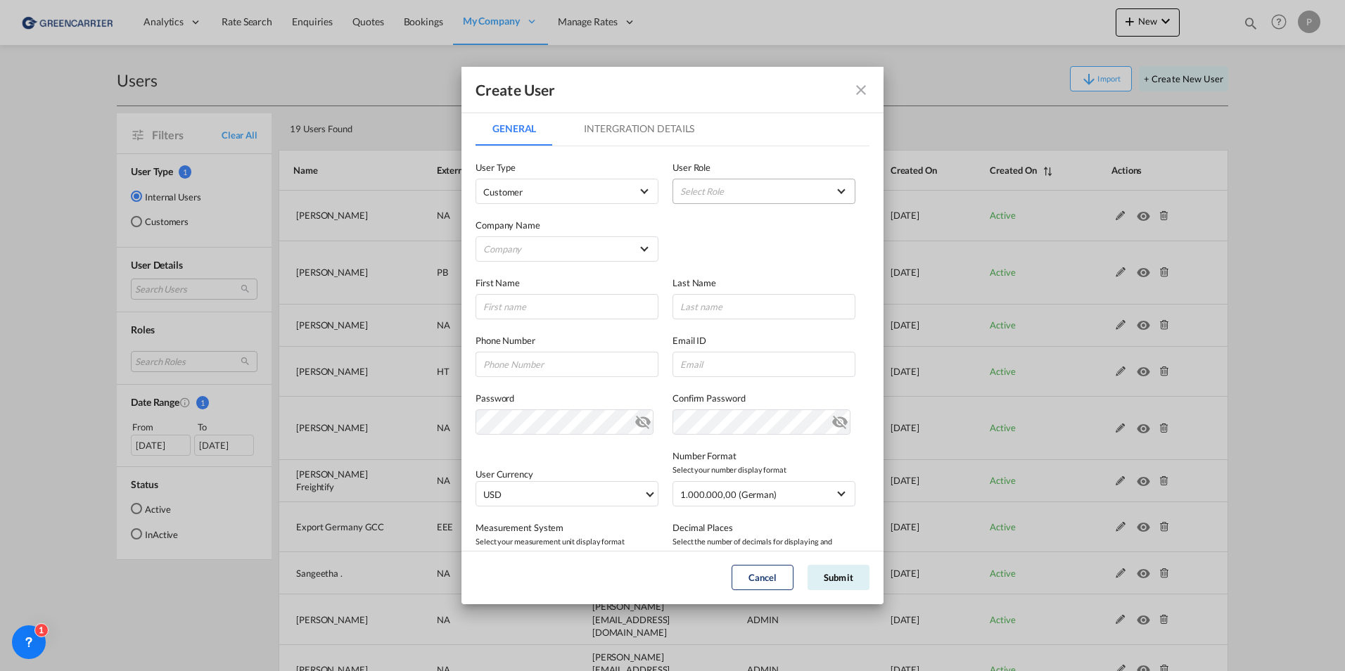
click at [686, 195] on md-select "Select Role ADMIN GLOBAL Essentials Admin GLOBAL Essentials Manager GLOBAL Esse…" at bounding box center [764, 191] width 183 height 25
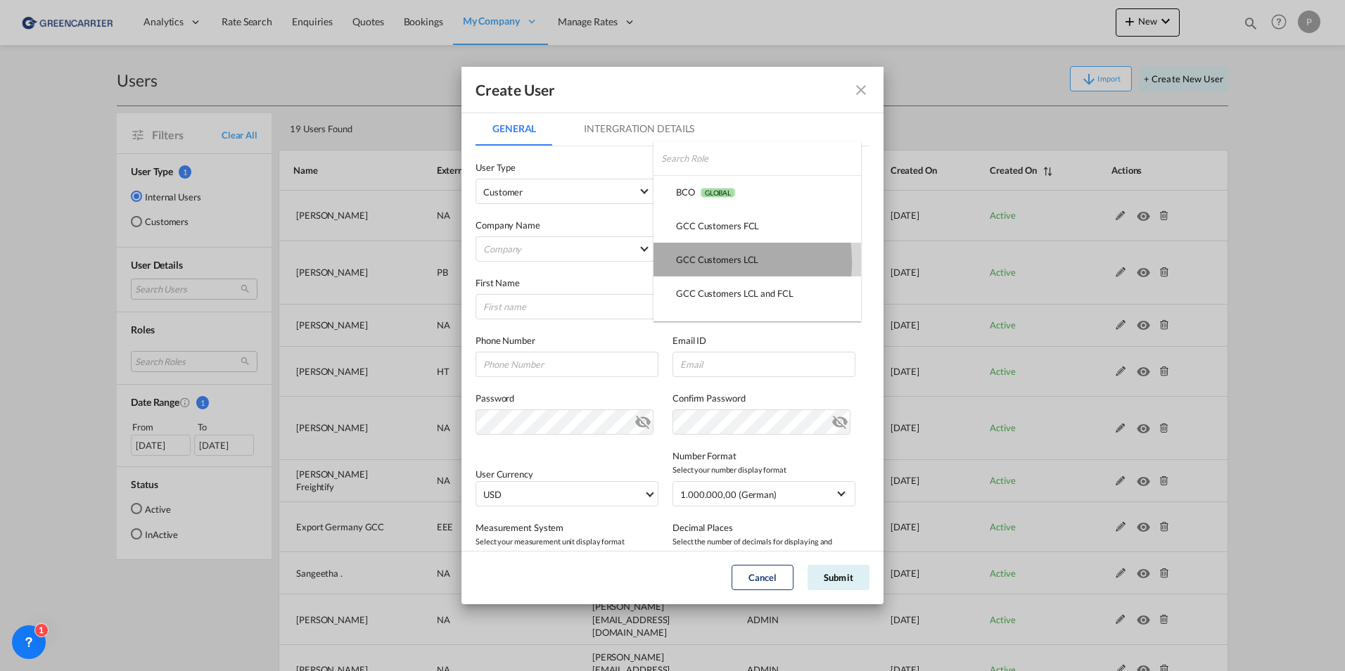
click at [709, 262] on div "GCC Customers LCL USER_DEFINED" at bounding box center [717, 259] width 82 height 13
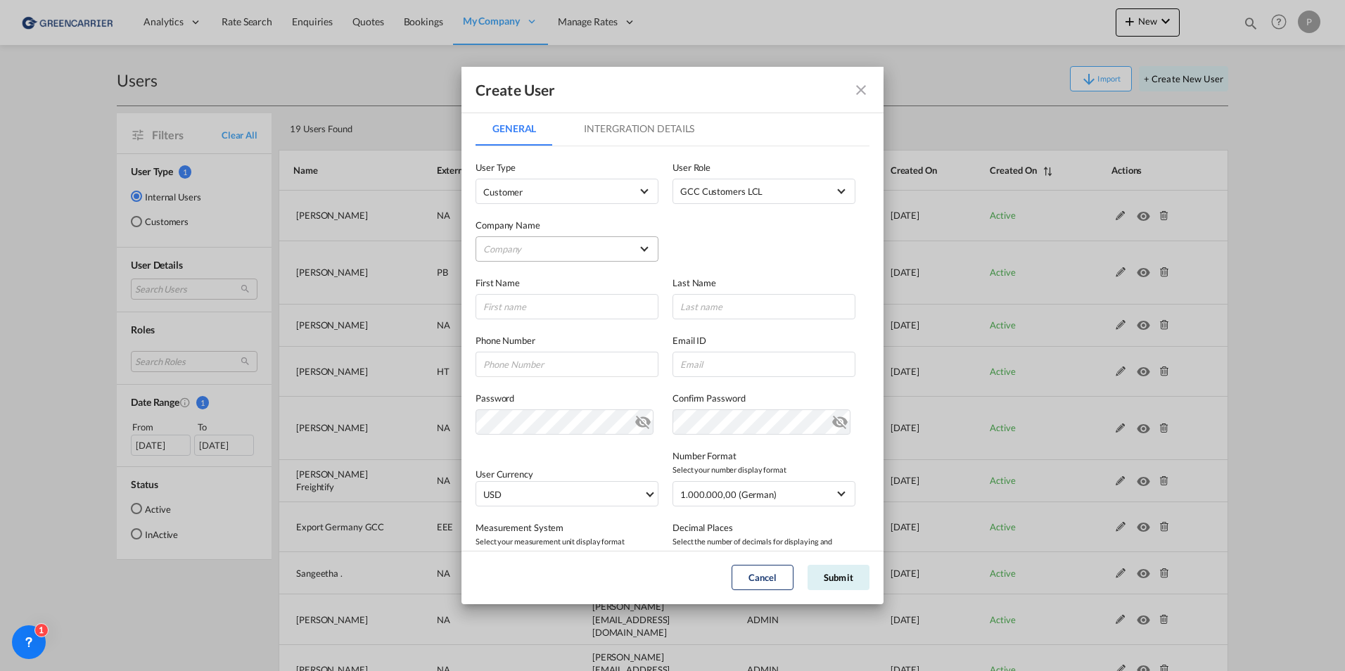
click at [587, 250] on md-select "Company Am Zehnhoff-Söns GmbH International Logistic Services AMA FREIGHT AGENC…" at bounding box center [567, 248] width 183 height 25
click at [551, 197] on md-backdrop at bounding box center [672, 335] width 1345 height 671
click at [533, 211] on div "Company Name Company" at bounding box center [574, 233] width 197 height 58
click at [533, 240] on md-select "Company" at bounding box center [567, 248] width 183 height 25
click at [522, 211] on input "search" at bounding box center [593, 216] width 246 height 34
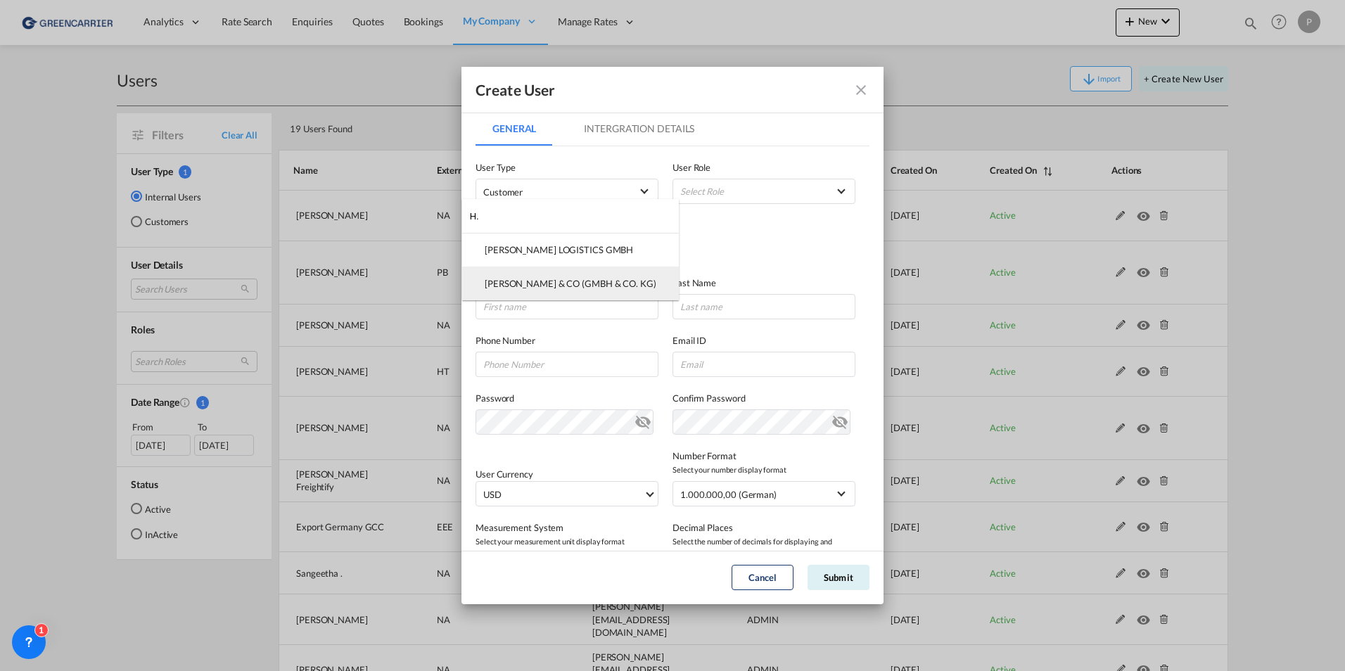
type input "H."
click at [537, 277] on div "[PERSON_NAME] & CO (GMBH & CO. KG)" at bounding box center [571, 283] width 172 height 13
click at [523, 303] on input "GeneralIntergration Details ..." at bounding box center [567, 306] width 183 height 25
type input "[PERSON_NAME]"
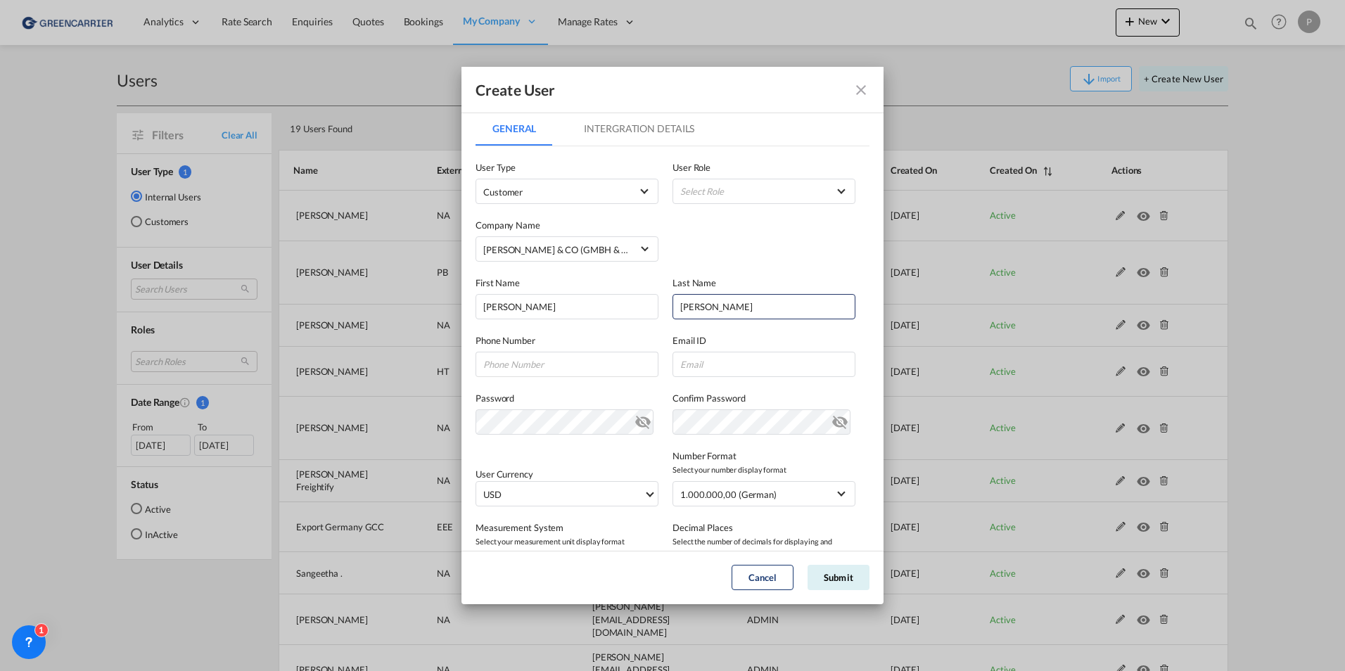
click at [509, 349] on div "Phone Number" at bounding box center [574, 355] width 197 height 44
click at [513, 371] on input "GeneralIntergration Details ..." at bounding box center [567, 364] width 183 height 25
type input "04023633226"
click at [716, 365] on input "GeneralIntergration Details ..." at bounding box center [764, 364] width 183 height 25
paste input "[PERSON_NAME][EMAIL_ADDRESS][PERSON_NAME][PERSON_NAME][DOMAIN_NAME]"
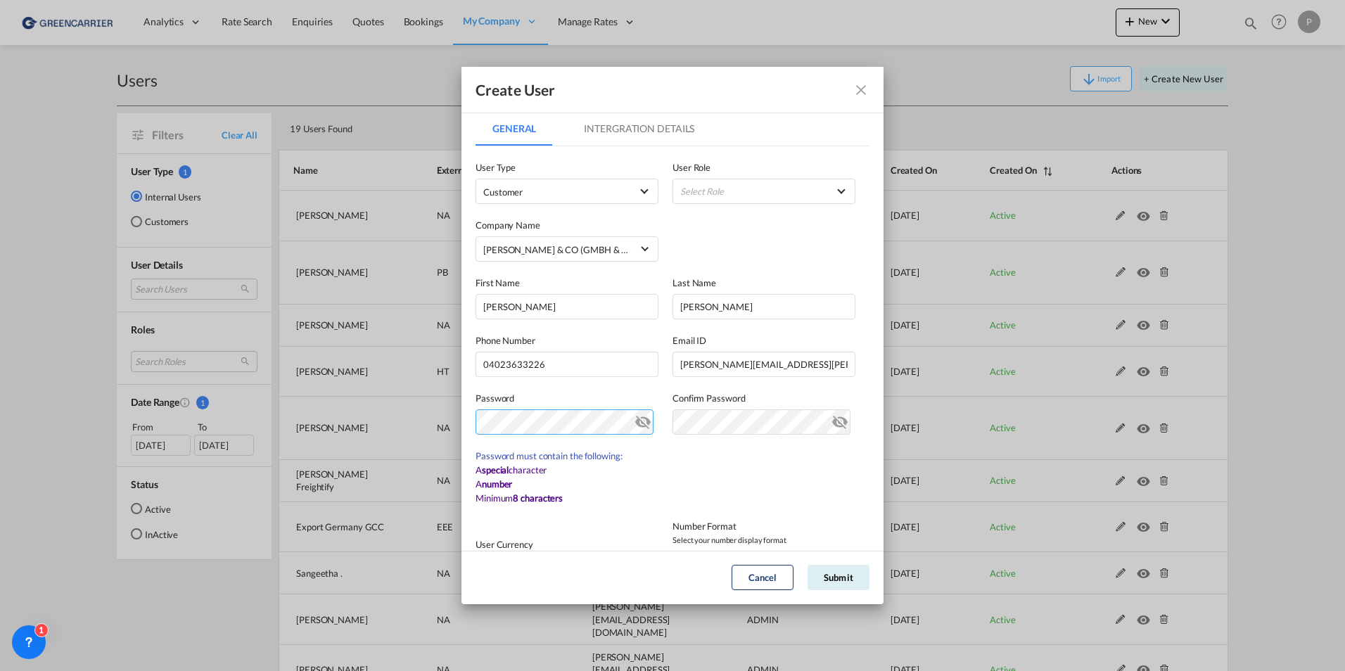
type input "[PERSON_NAME][EMAIL_ADDRESS][PERSON_NAME][DOMAIN_NAME]"
click at [638, 422] on md-icon "icon-eye-off" at bounding box center [643, 419] width 17 height 17
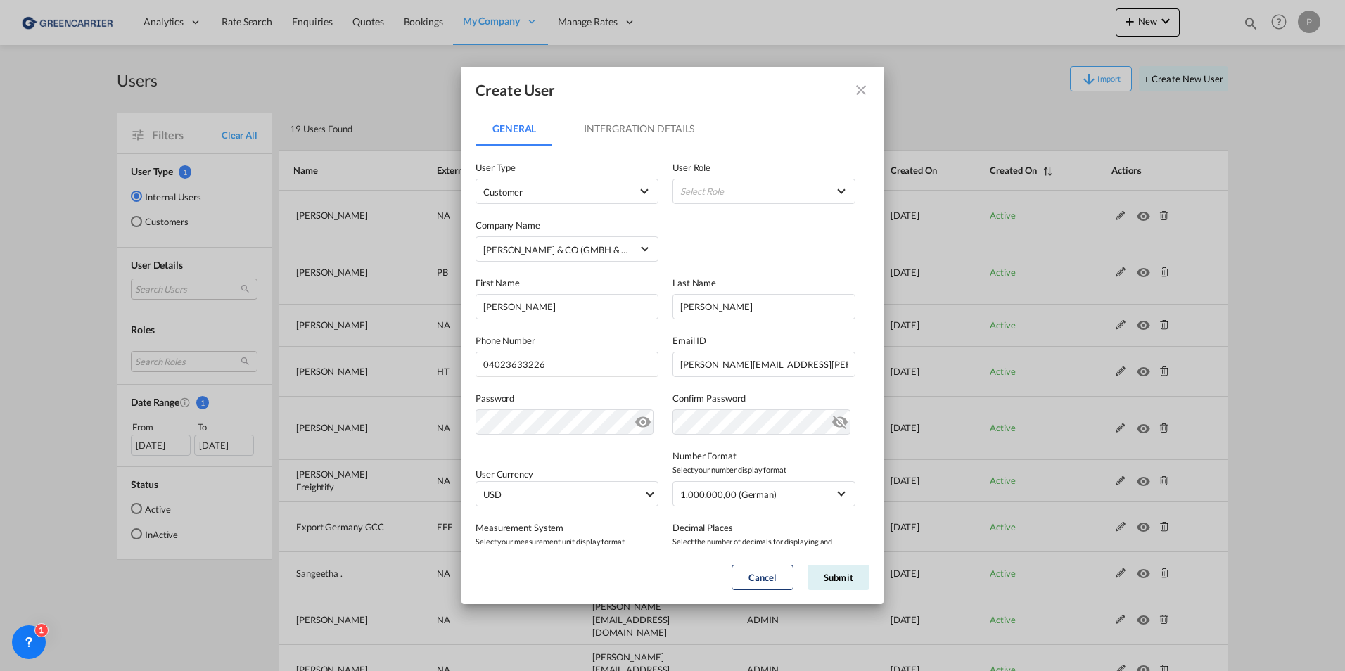
click at [638, 422] on md-icon "icon-eye-off" at bounding box center [643, 419] width 17 height 17
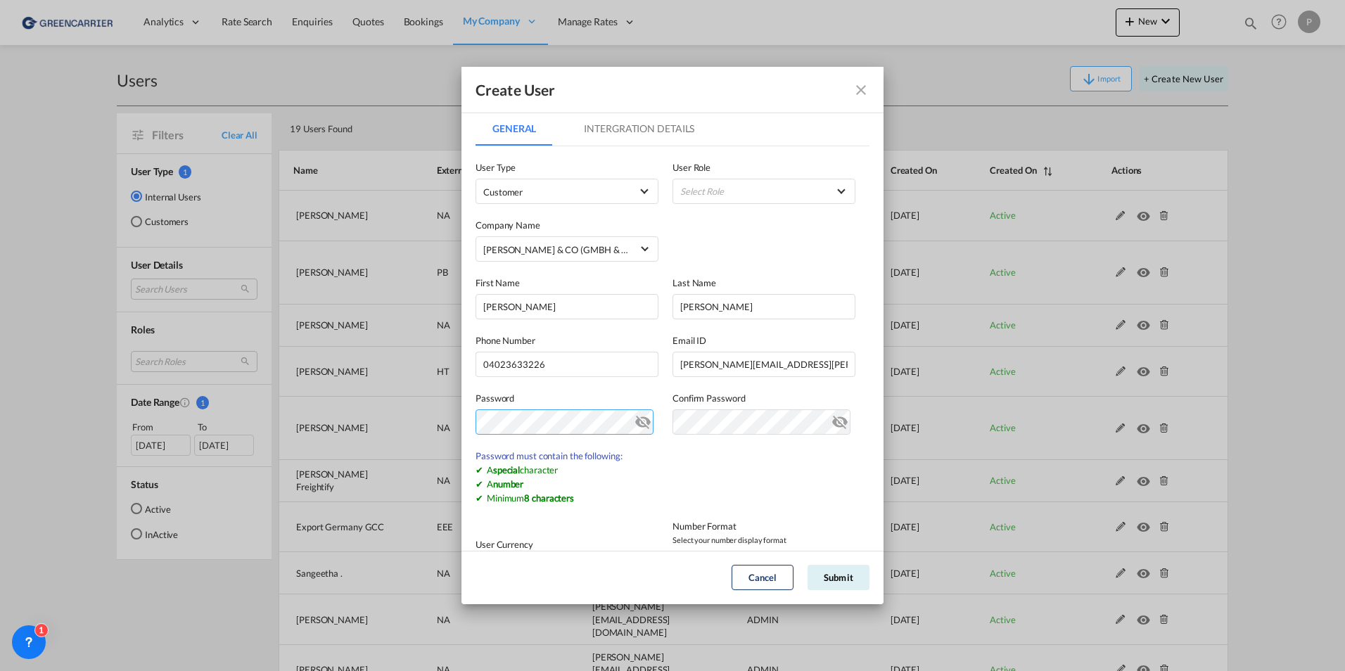
click at [474, 427] on md-dialog-content "General Intergration Details General Intergration Details User Type Customer Us…" at bounding box center [673, 331] width 422 height 438
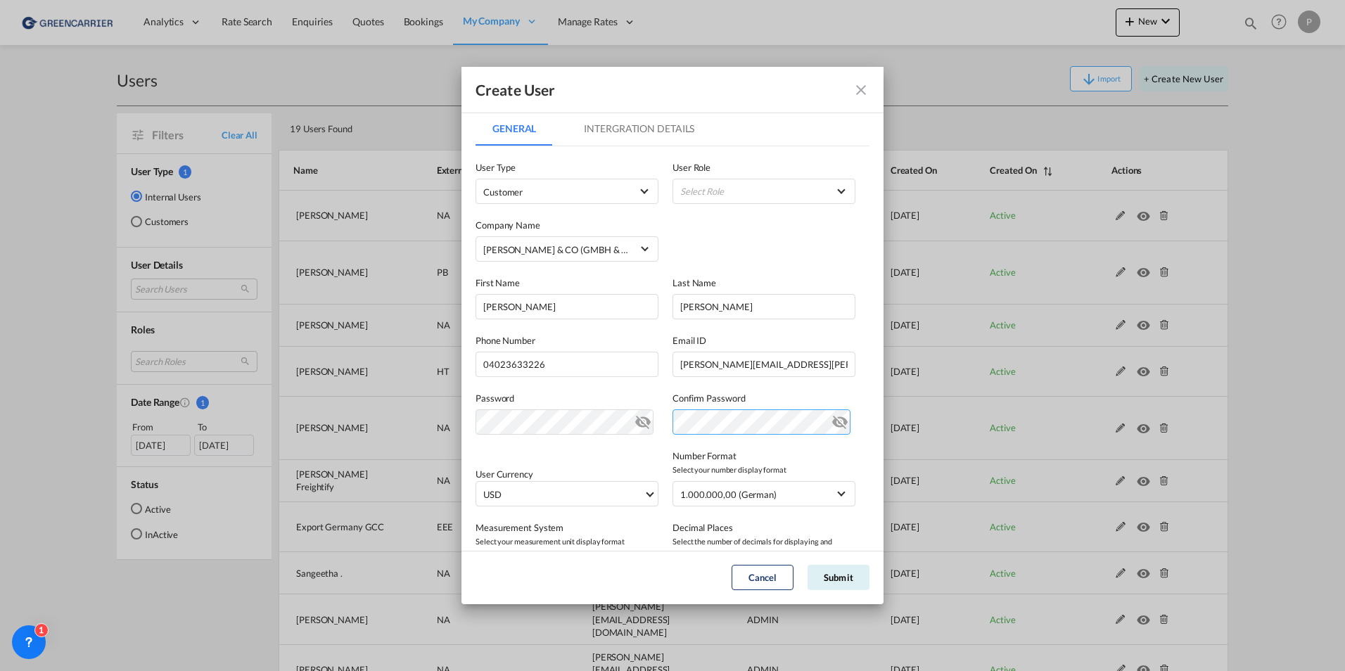
scroll to position [0, 8]
click at [835, 426] on md-icon "icon-eye-off" at bounding box center [840, 419] width 17 height 17
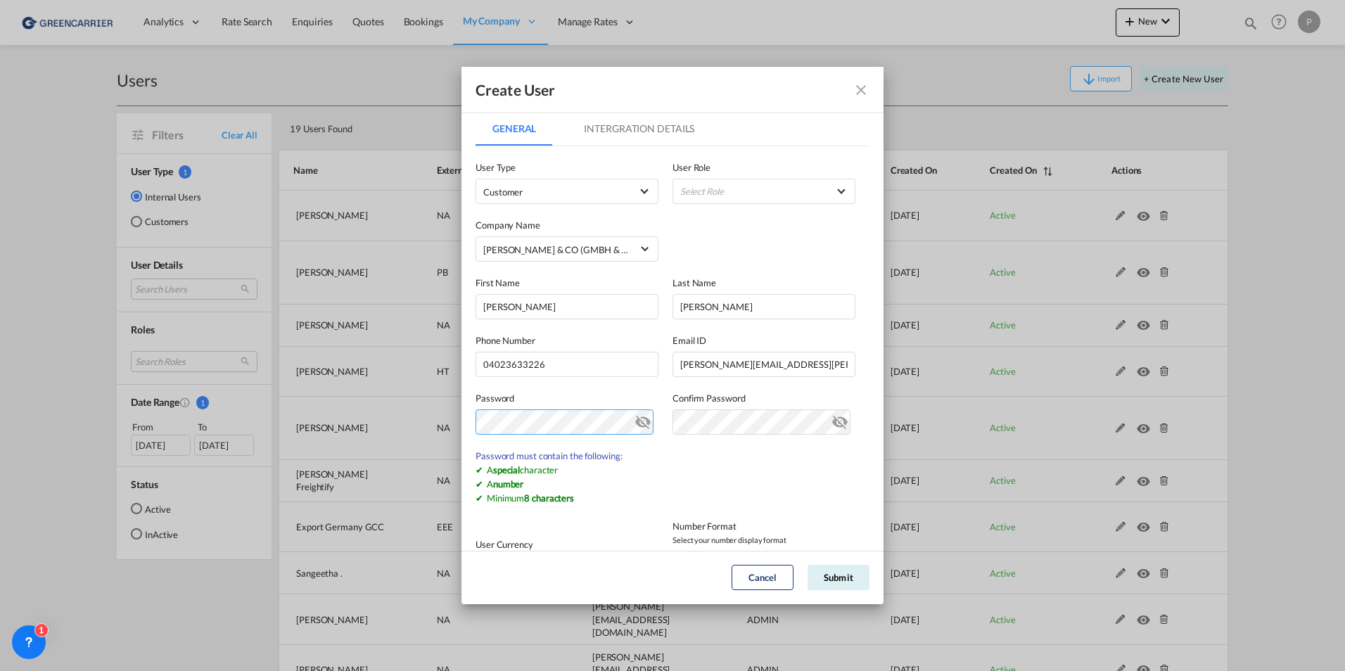
click at [464, 428] on md-dialog-content "General Intergration Details General Intergration Details User Type Customer Us…" at bounding box center [673, 331] width 422 height 438
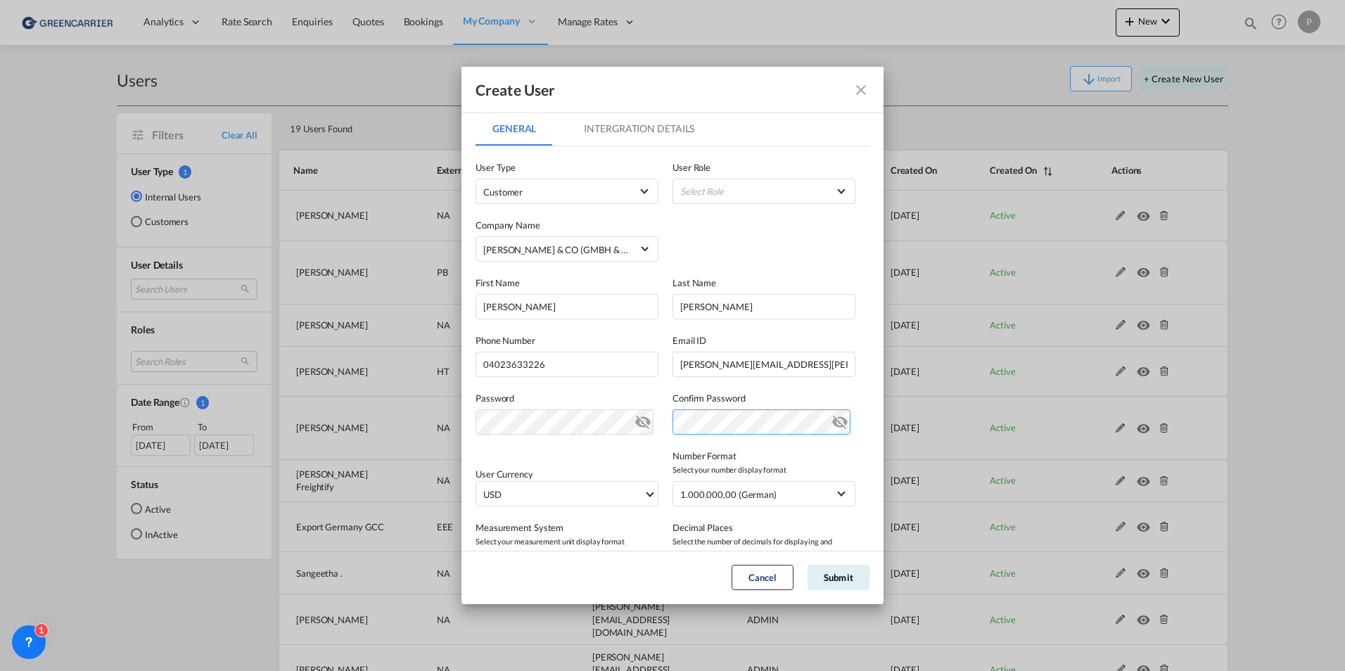
click at [837, 424] on md-input-container "GeneralIntergration Details ..." at bounding box center [764, 421] width 183 height 25
click at [640, 419] on md-icon "icon-eye-off" at bounding box center [643, 419] width 17 height 17
click at [832, 422] on md-icon "icon-eye-off" at bounding box center [840, 419] width 17 height 17
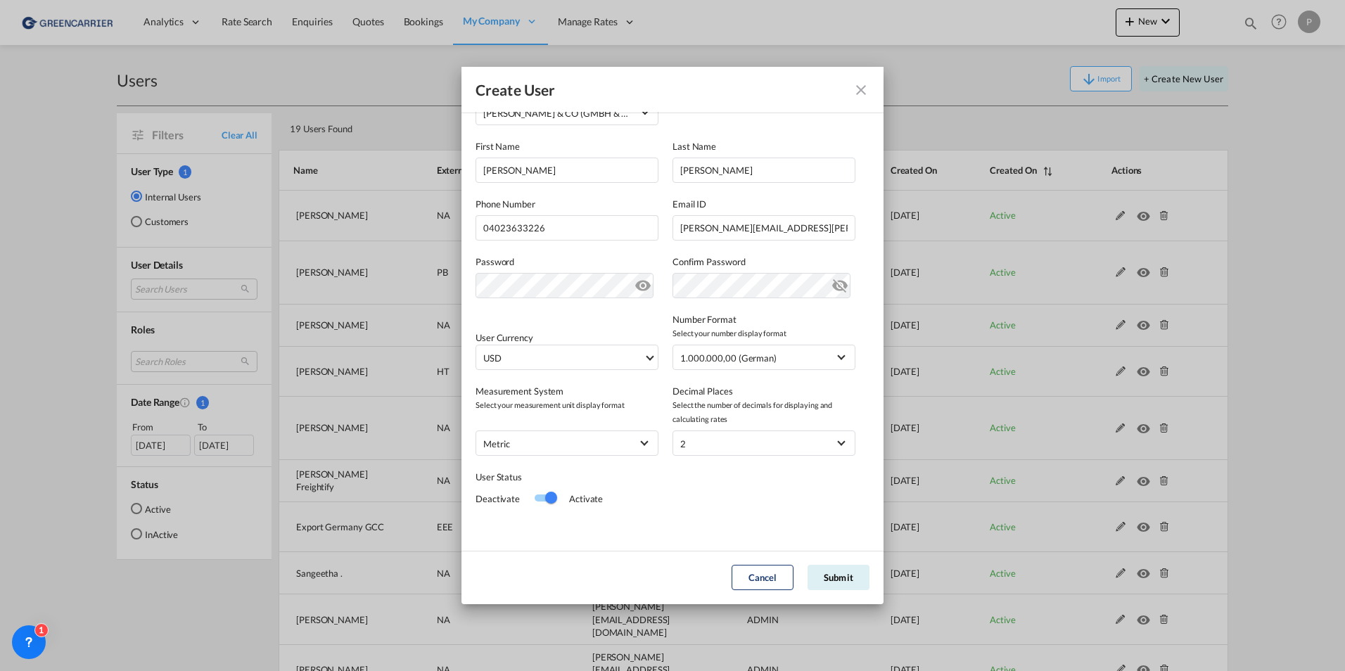
scroll to position [137, 0]
click at [635, 364] on span "USD" at bounding box center [563, 357] width 160 height 14
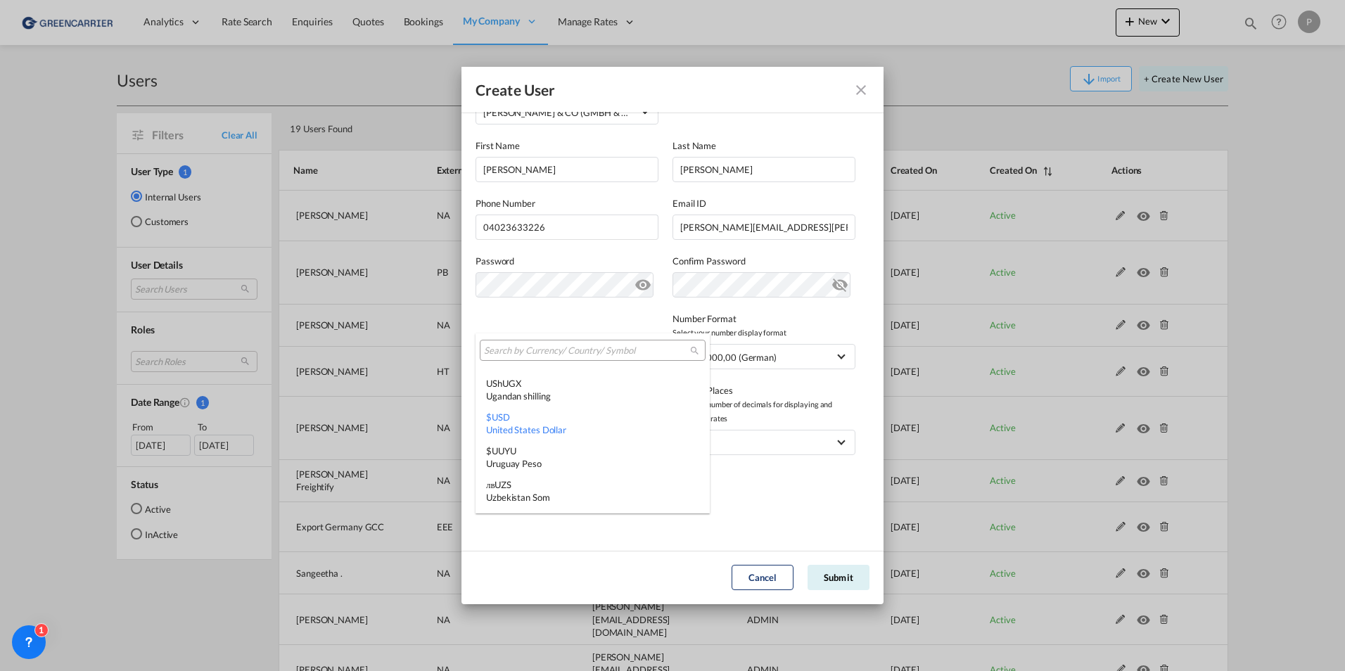
click at [528, 350] on input "search" at bounding box center [587, 351] width 206 height 13
type input "euro"
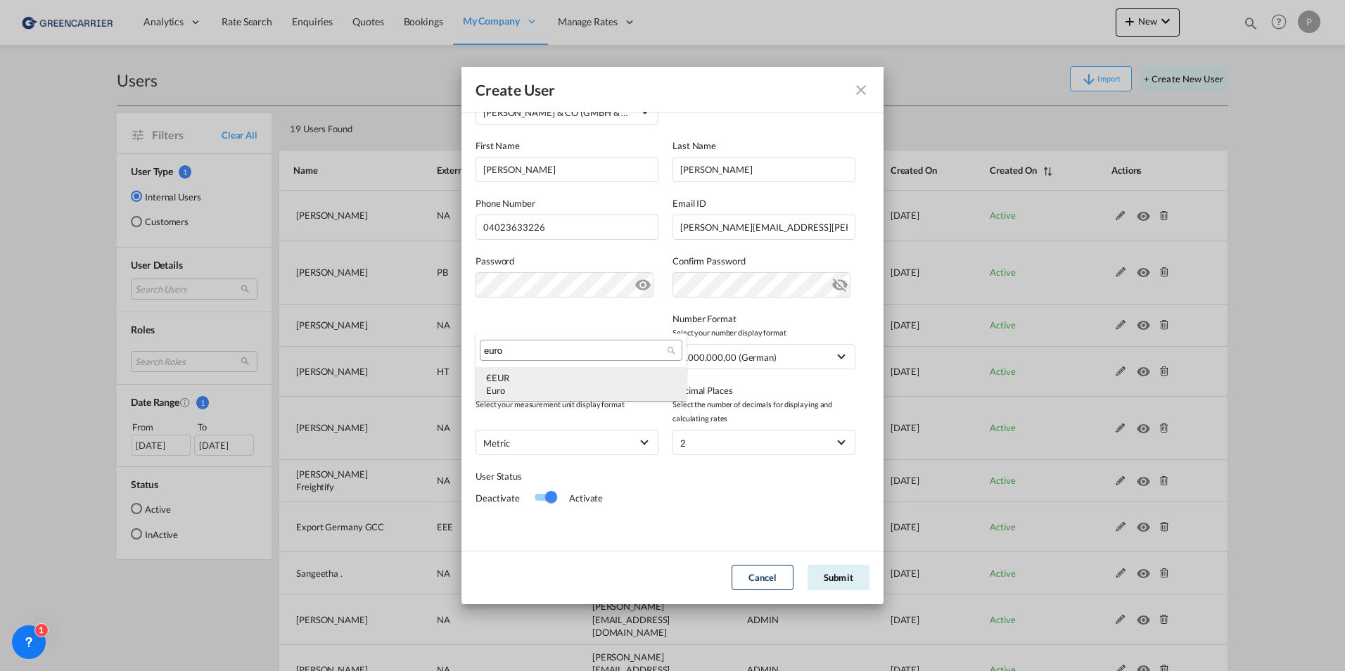
click at [519, 384] on div "Euro" at bounding box center [581, 390] width 190 height 13
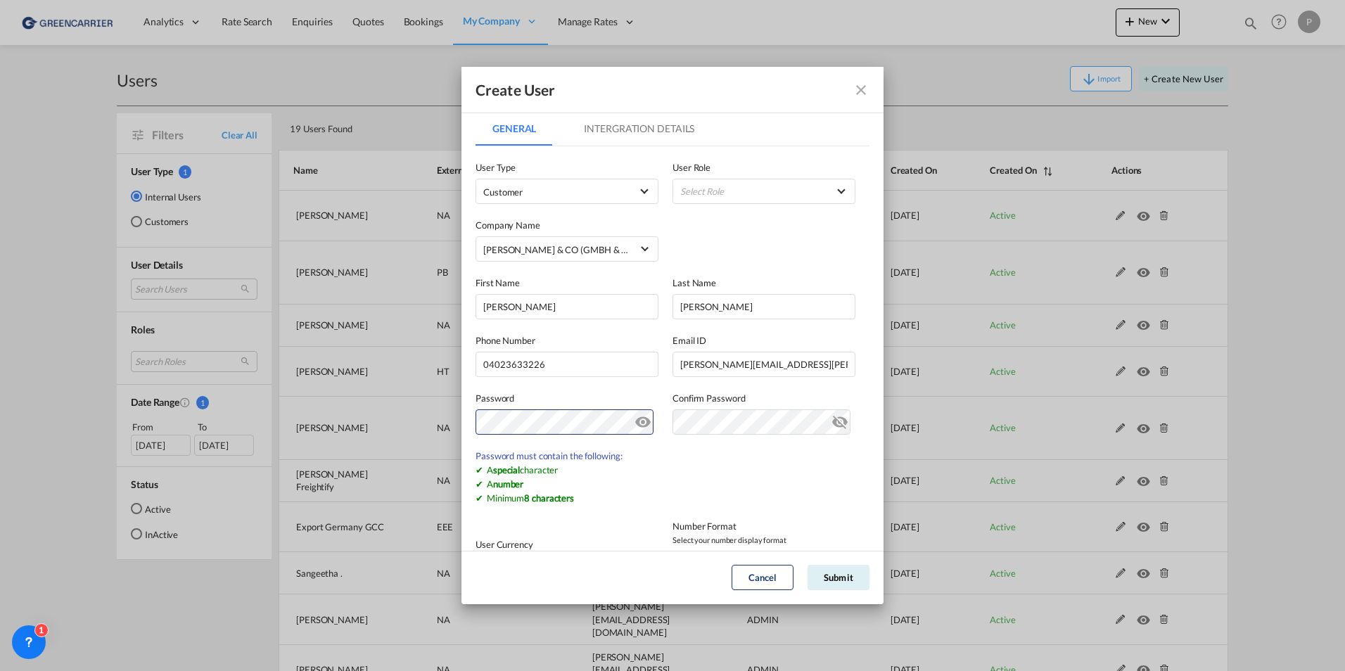
click at [641, 126] on md-tab-item "Intergration Details" at bounding box center [639, 129] width 144 height 34
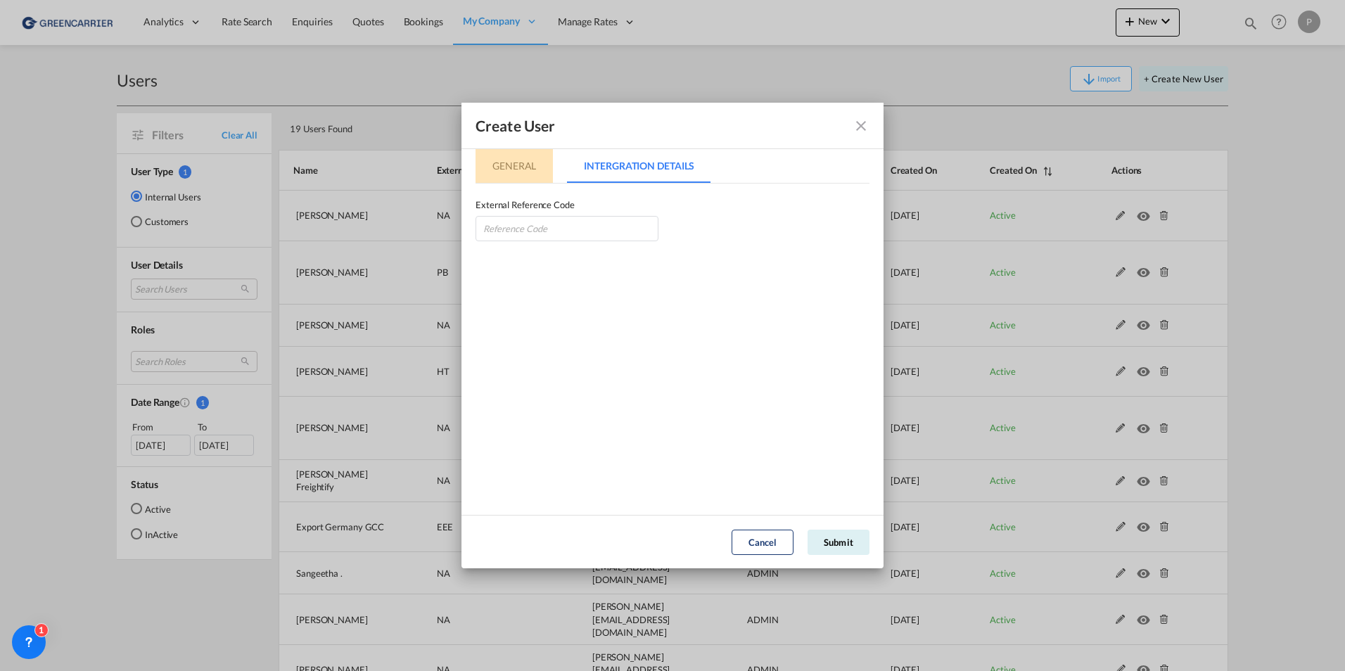
click at [526, 174] on md-tab-item "General" at bounding box center [514, 166] width 77 height 34
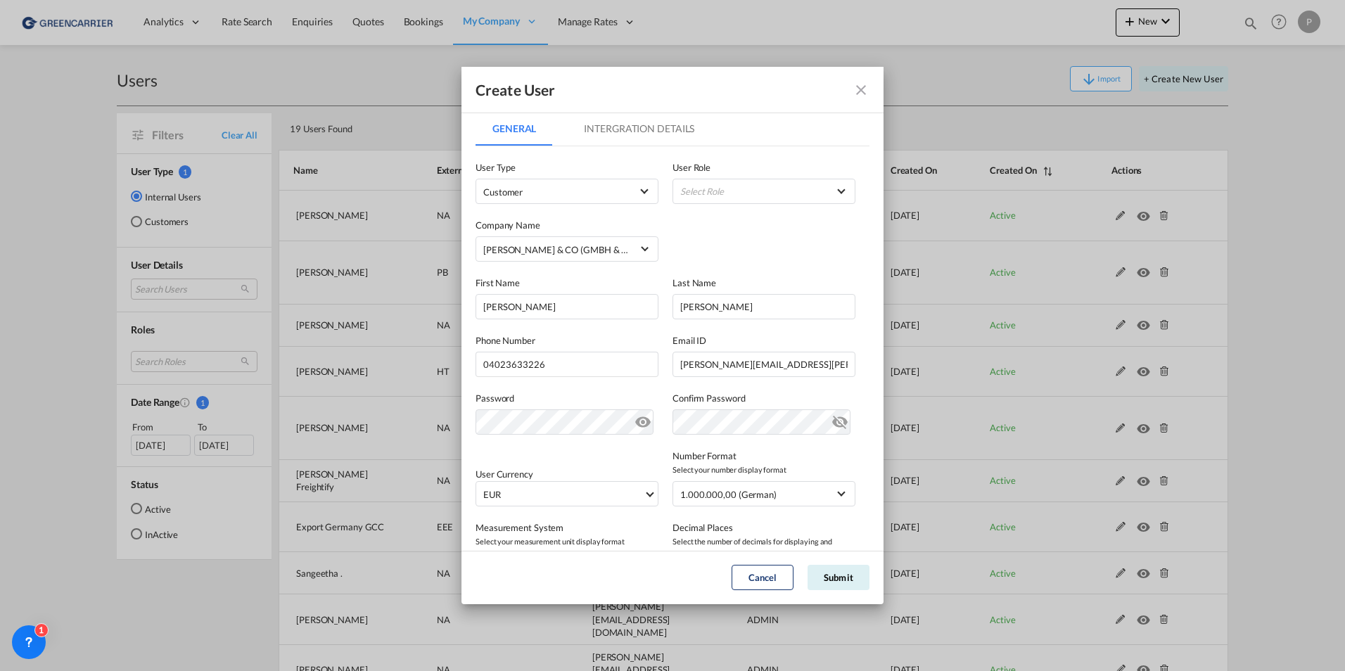
click at [623, 129] on md-tab-item "Intergration Details" at bounding box center [639, 129] width 144 height 34
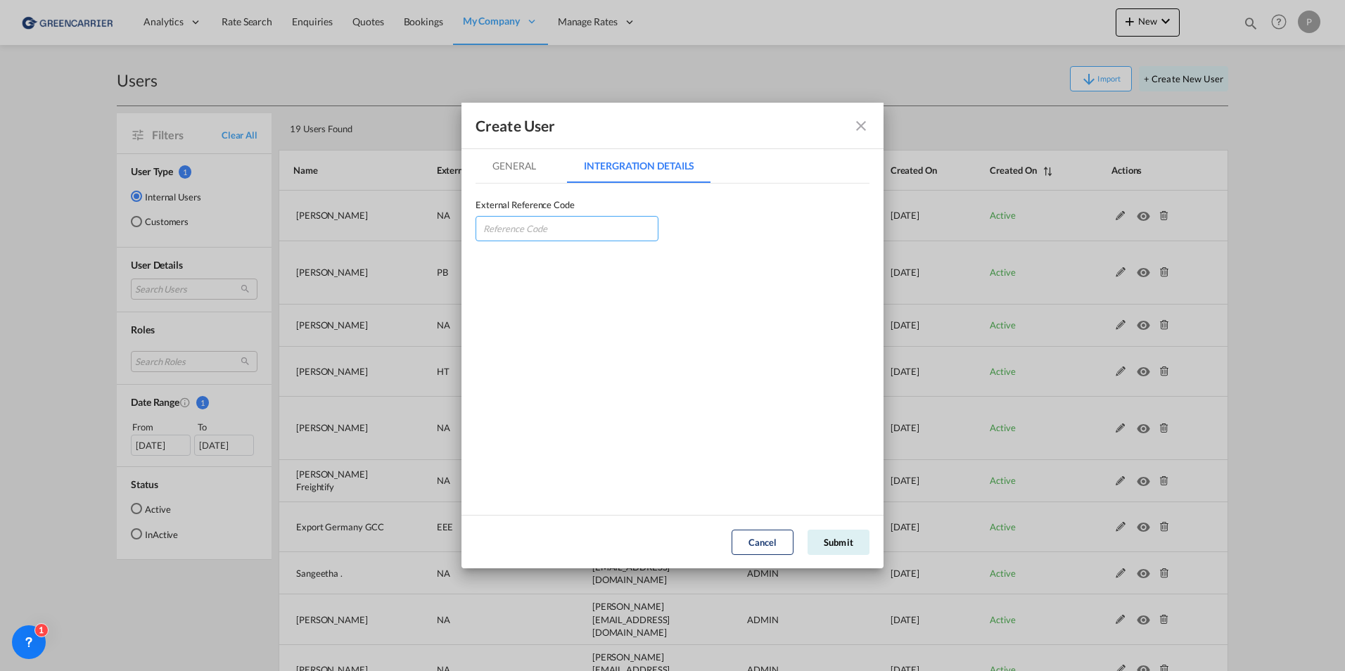
click at [501, 235] on input "GeneralIntergration Details ..." at bounding box center [567, 228] width 183 height 25
paste input "HJSCHRHAM"
type input "HJSCHRHAM"
click at [514, 166] on md-tab-item "General" at bounding box center [514, 166] width 77 height 34
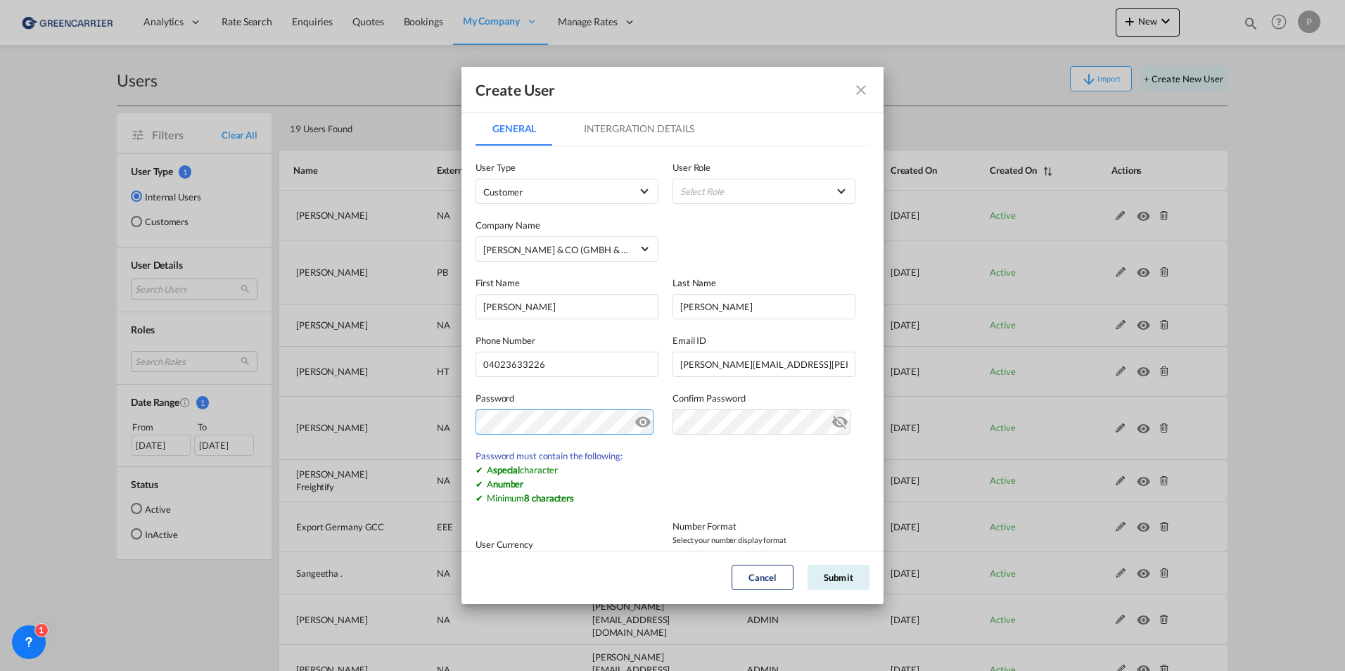
click at [475, 423] on md-dialog-content "General Intergration Details General Intergration Details User Type Customer Us…" at bounding box center [673, 331] width 422 height 438
click at [830, 573] on button "Submit" at bounding box center [839, 577] width 62 height 25
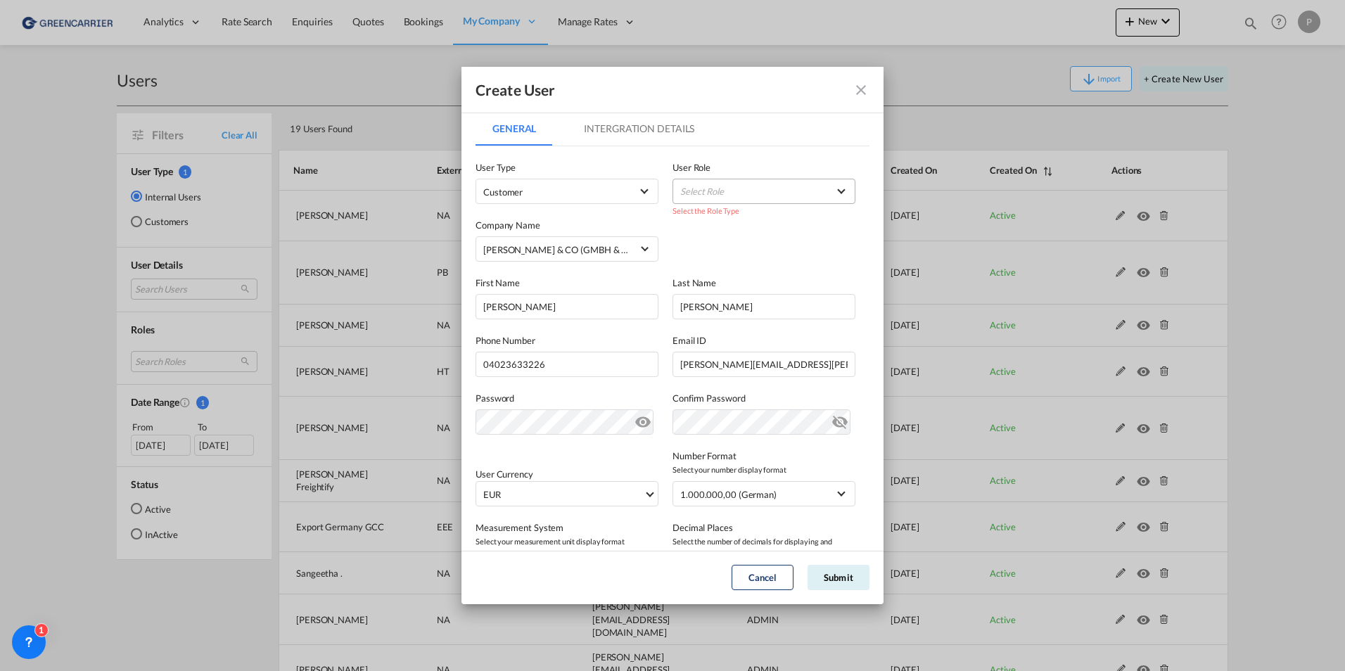
click at [714, 191] on md-select "Select Role" at bounding box center [764, 191] width 183 height 25
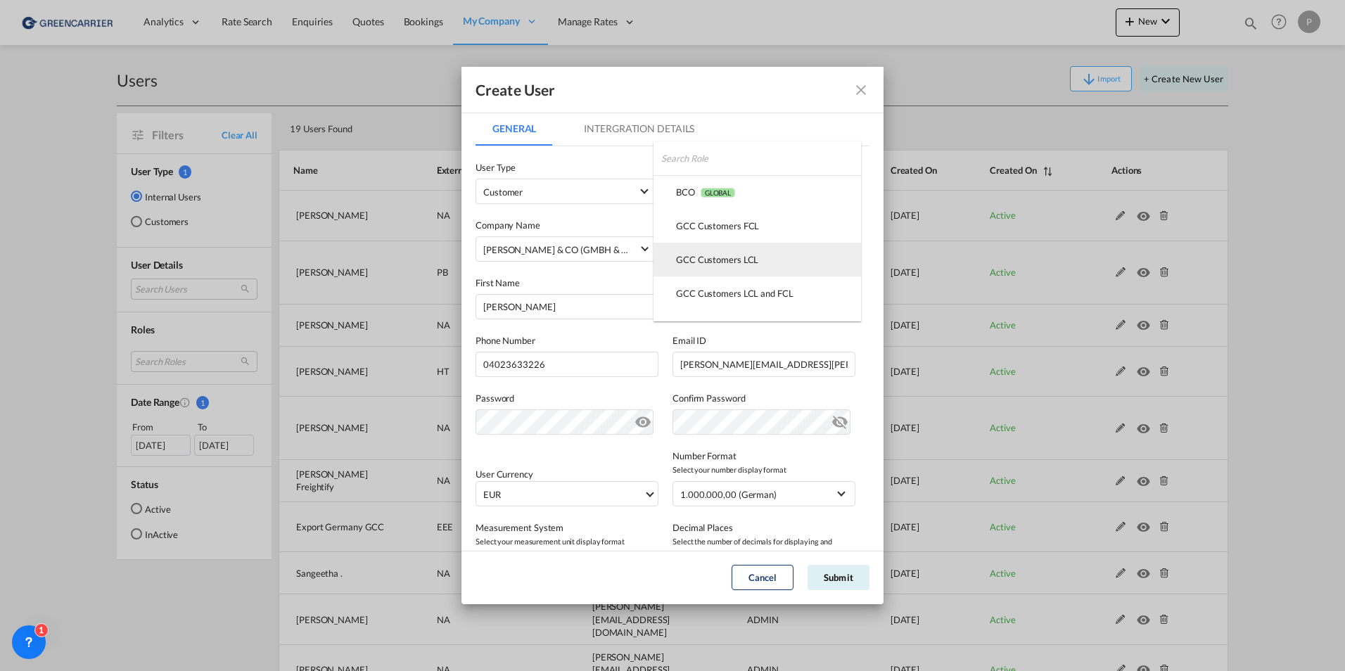
click at [716, 258] on div "GCC Customers LCL USER_DEFINED" at bounding box center [717, 259] width 82 height 13
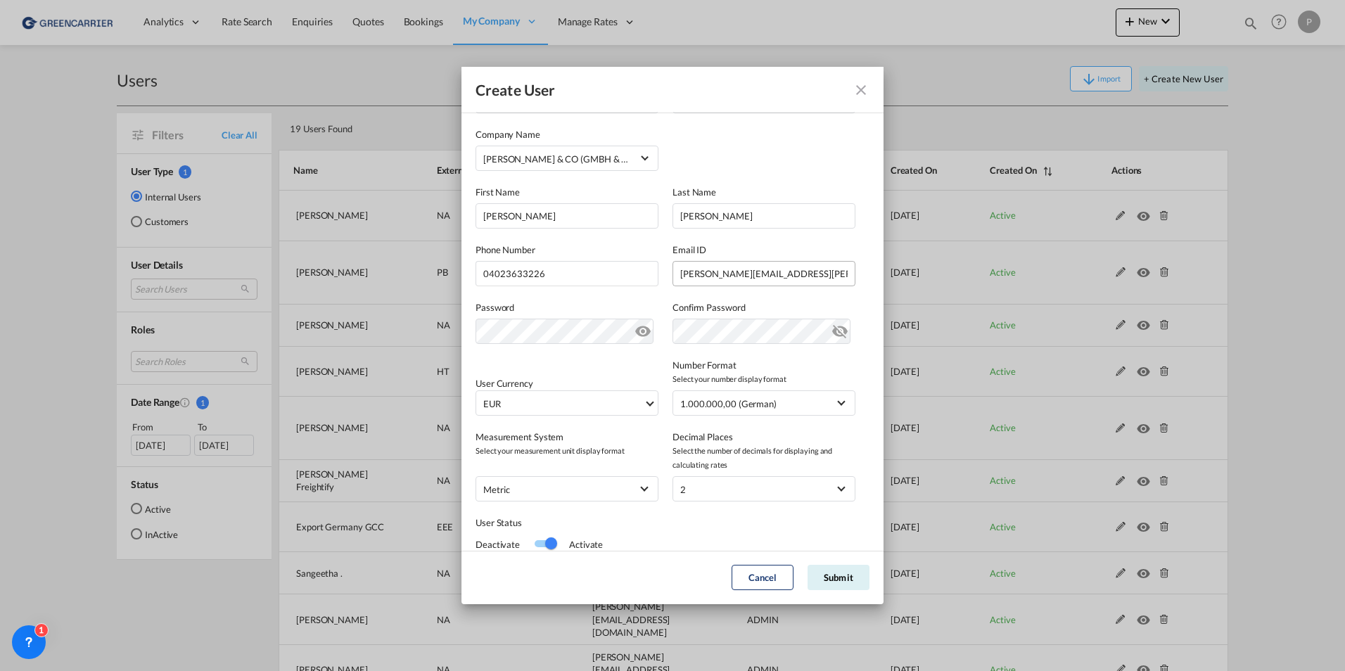
scroll to position [67, 0]
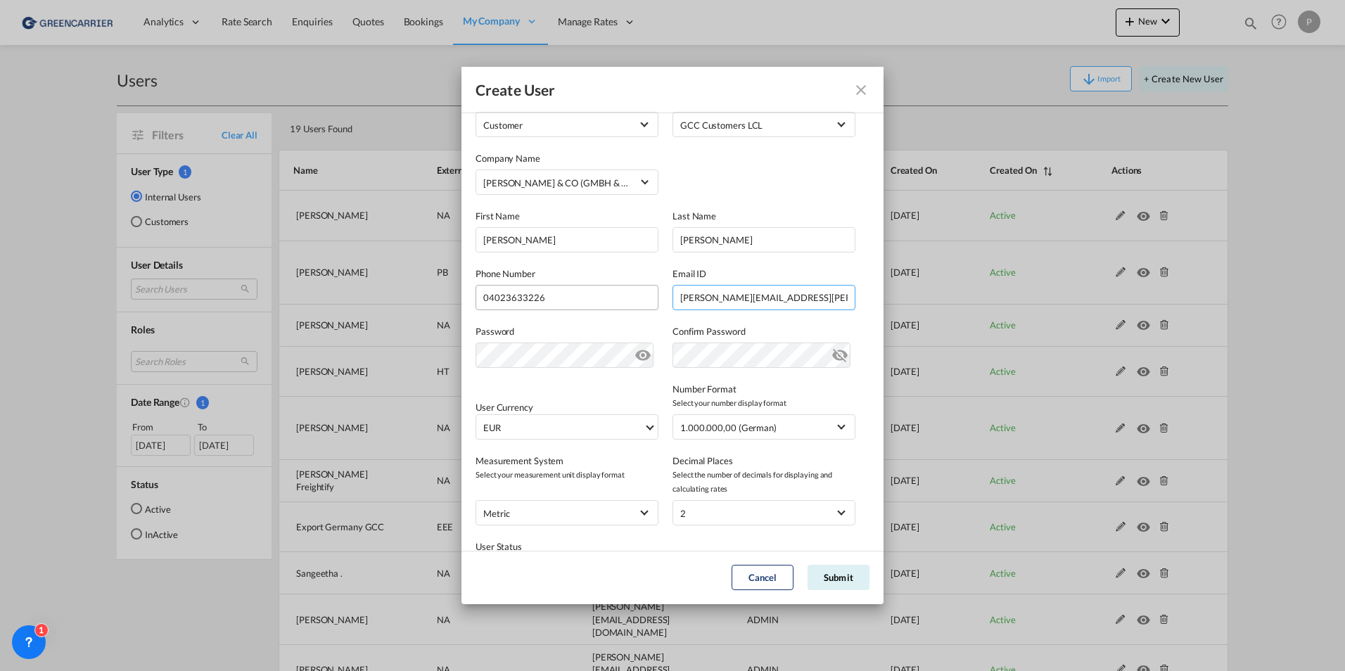
drag, startPoint x: 825, startPoint y: 296, endPoint x: 632, endPoint y: 290, distance: 192.9
click at [632, 290] on div "Phone Number 04023633226 Email ID [PERSON_NAME][EMAIL_ADDRESS][PERSON_NAME][DOM…" at bounding box center [673, 282] width 394 height 58
type input "[PERSON_NAME][EMAIL_ADDRESS][PERSON_NAME][PERSON_NAME][DOMAIN_NAME]"
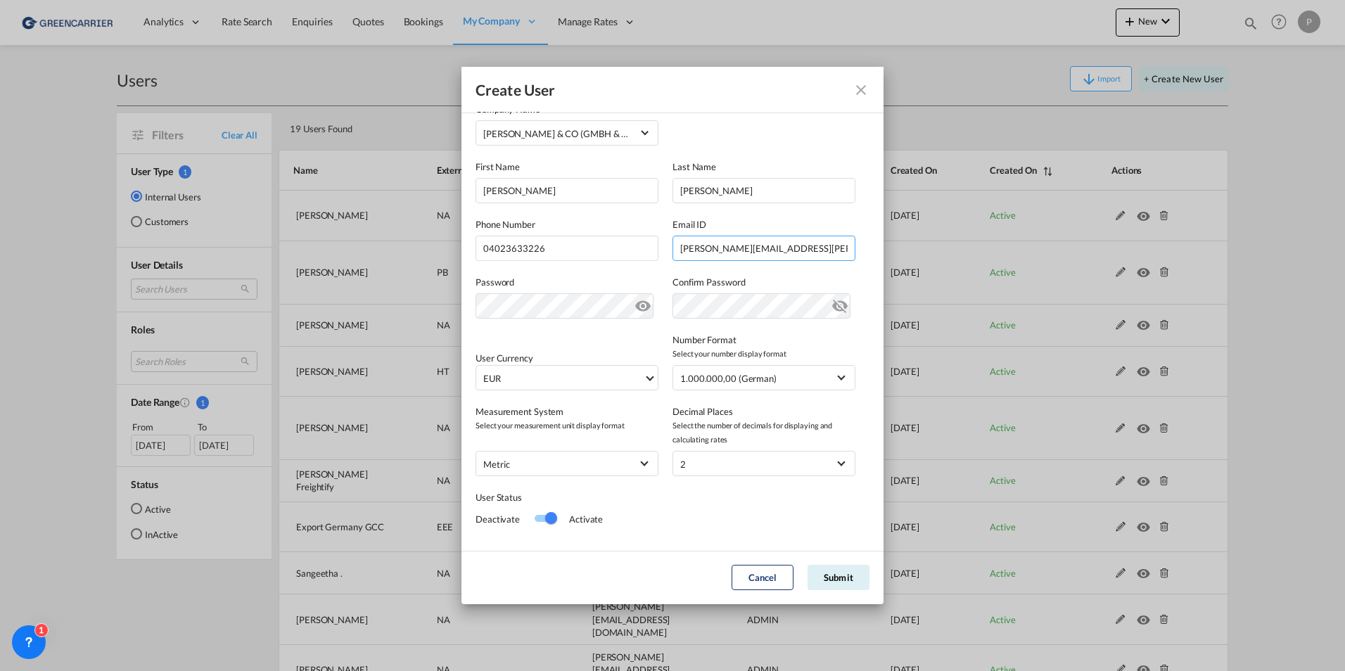
scroll to position [137, 0]
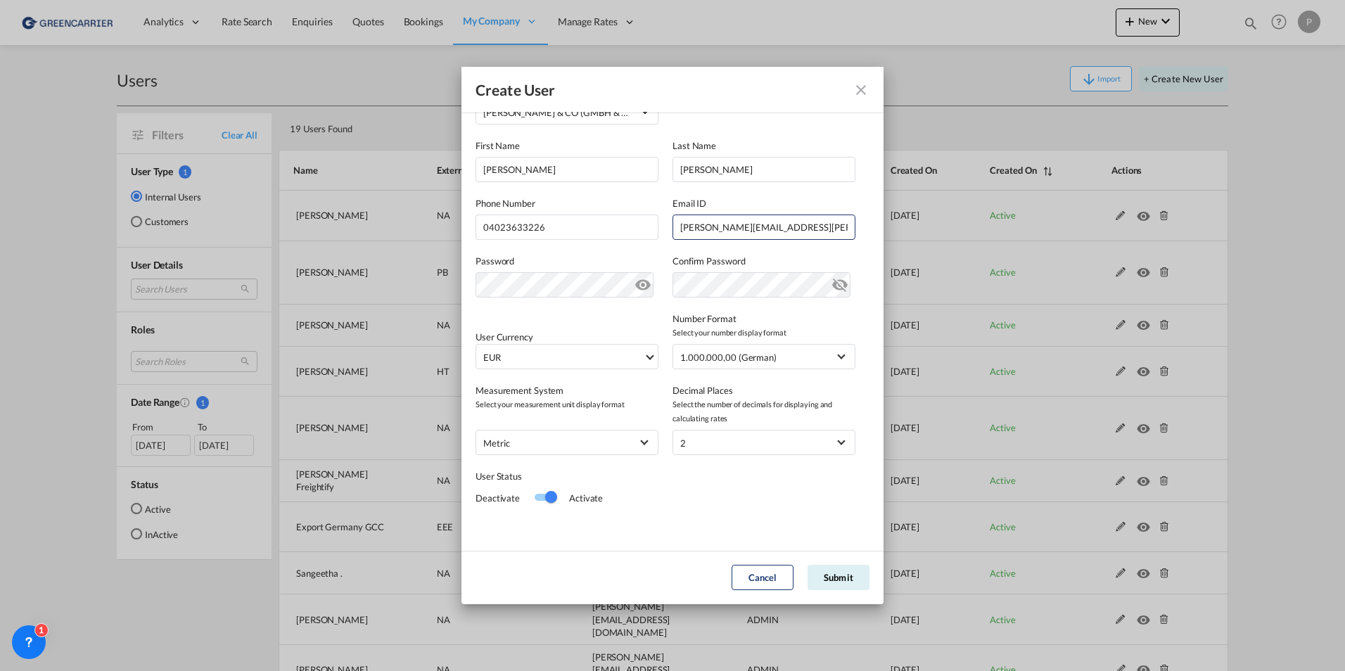
click at [832, 286] on md-icon "icon-eye-off" at bounding box center [840, 282] width 17 height 17
click at [837, 580] on button "Submit" at bounding box center [839, 577] width 62 height 25
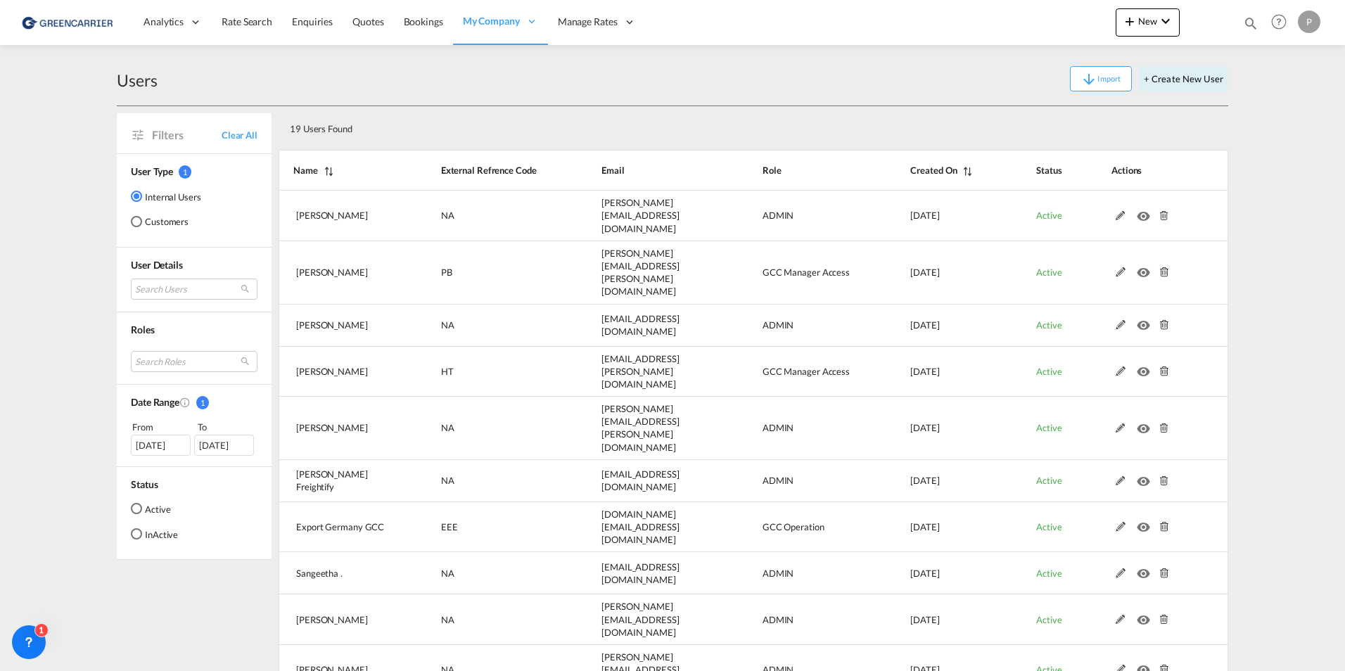
click at [144, 507] on md-radio-button "Active" at bounding box center [154, 509] width 47 height 14
